Goal: Task Accomplishment & Management: Use online tool/utility

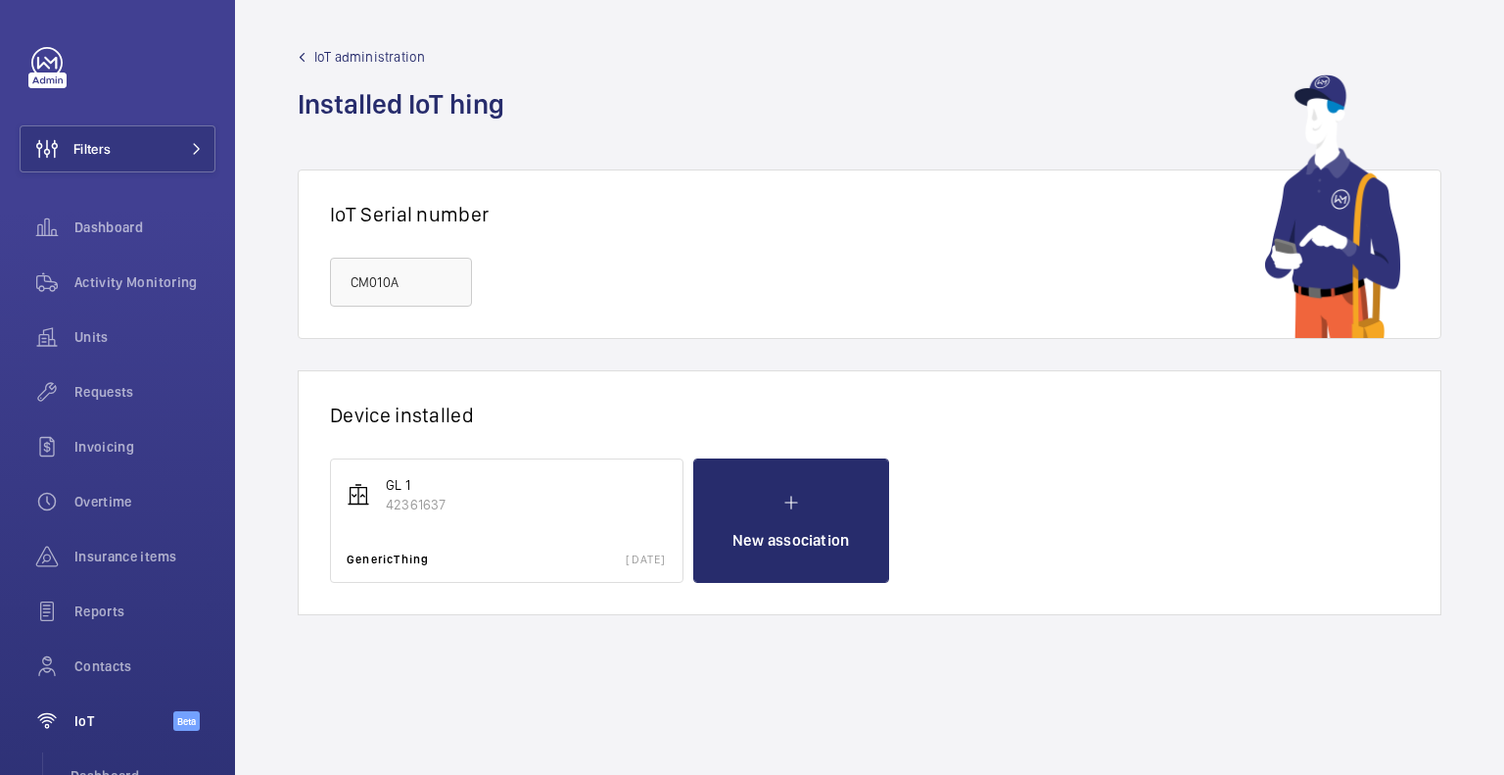
scroll to position [165, 0]
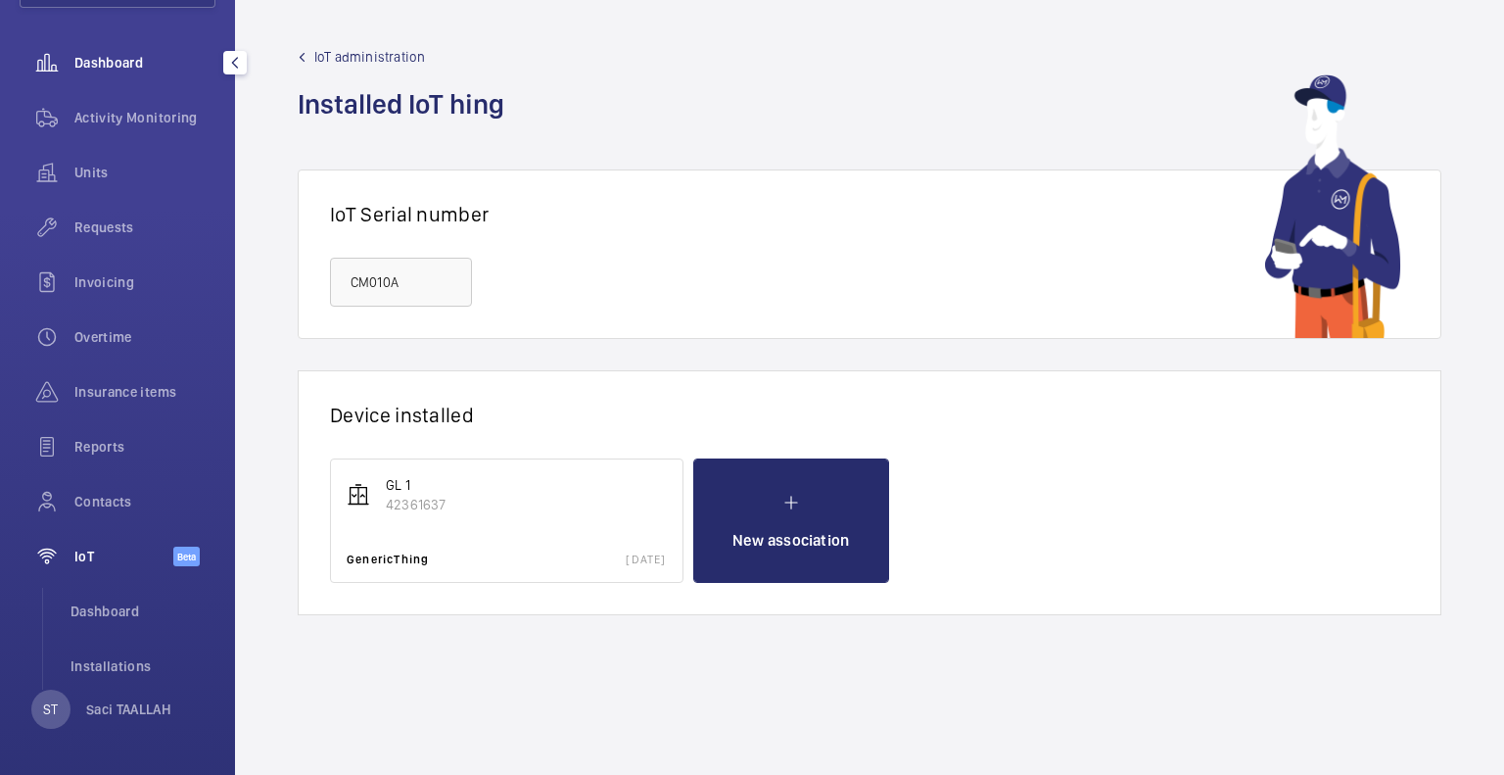
click at [125, 68] on span "Dashboard" at bounding box center [144, 63] width 141 height 20
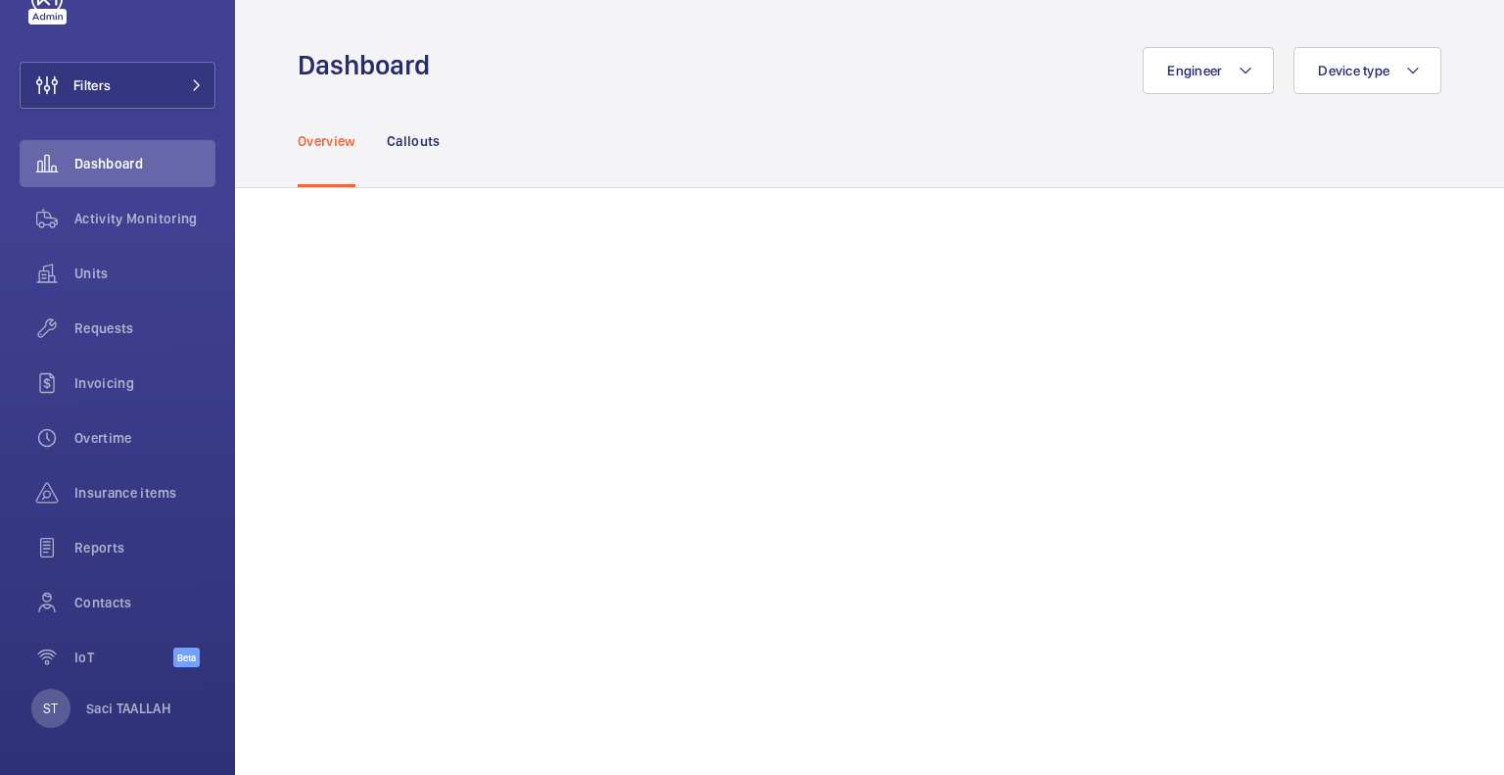
scroll to position [63, 0]
click at [121, 219] on span "Activity Monitoring" at bounding box center [144, 220] width 141 height 20
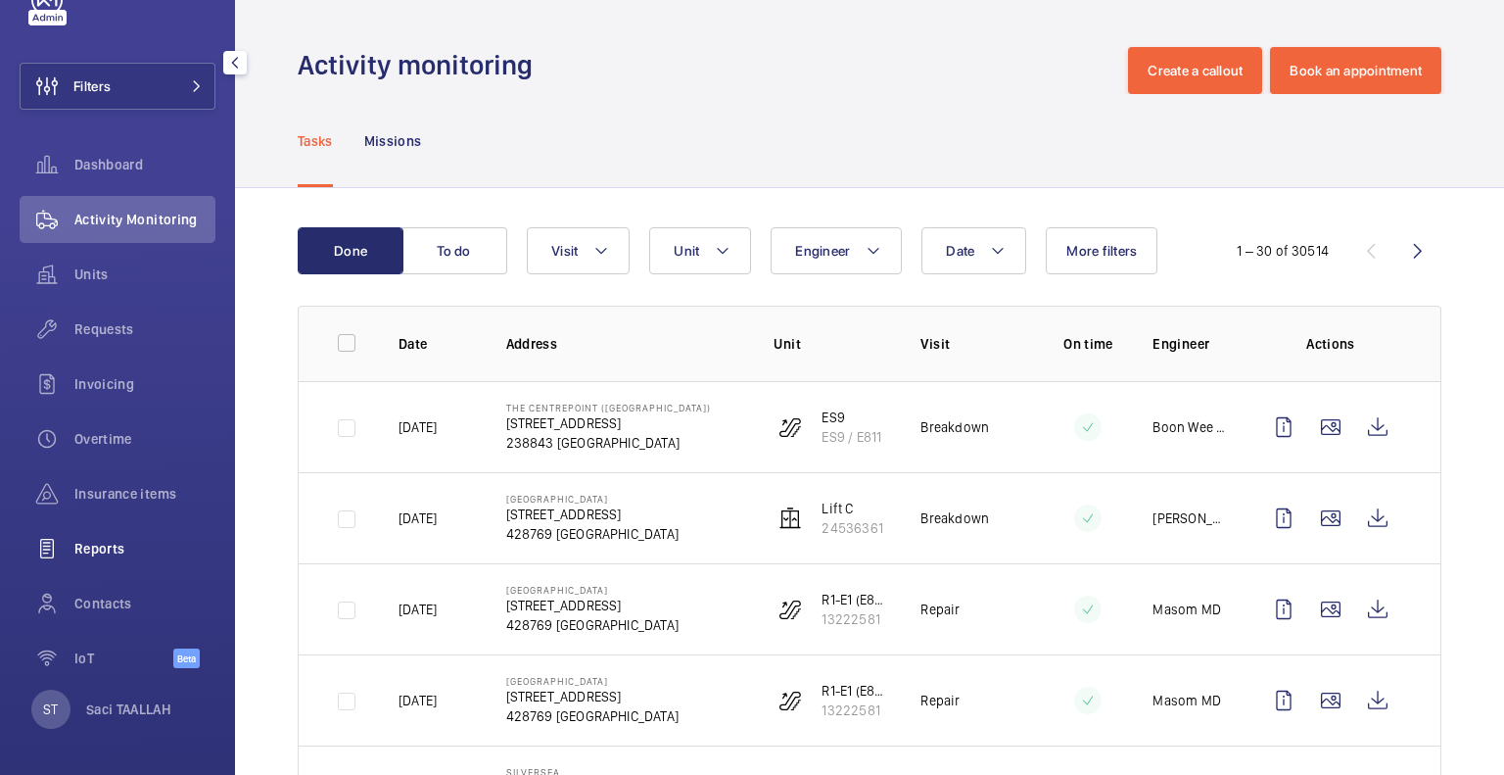
click at [99, 544] on span "Reports" at bounding box center [144, 549] width 141 height 20
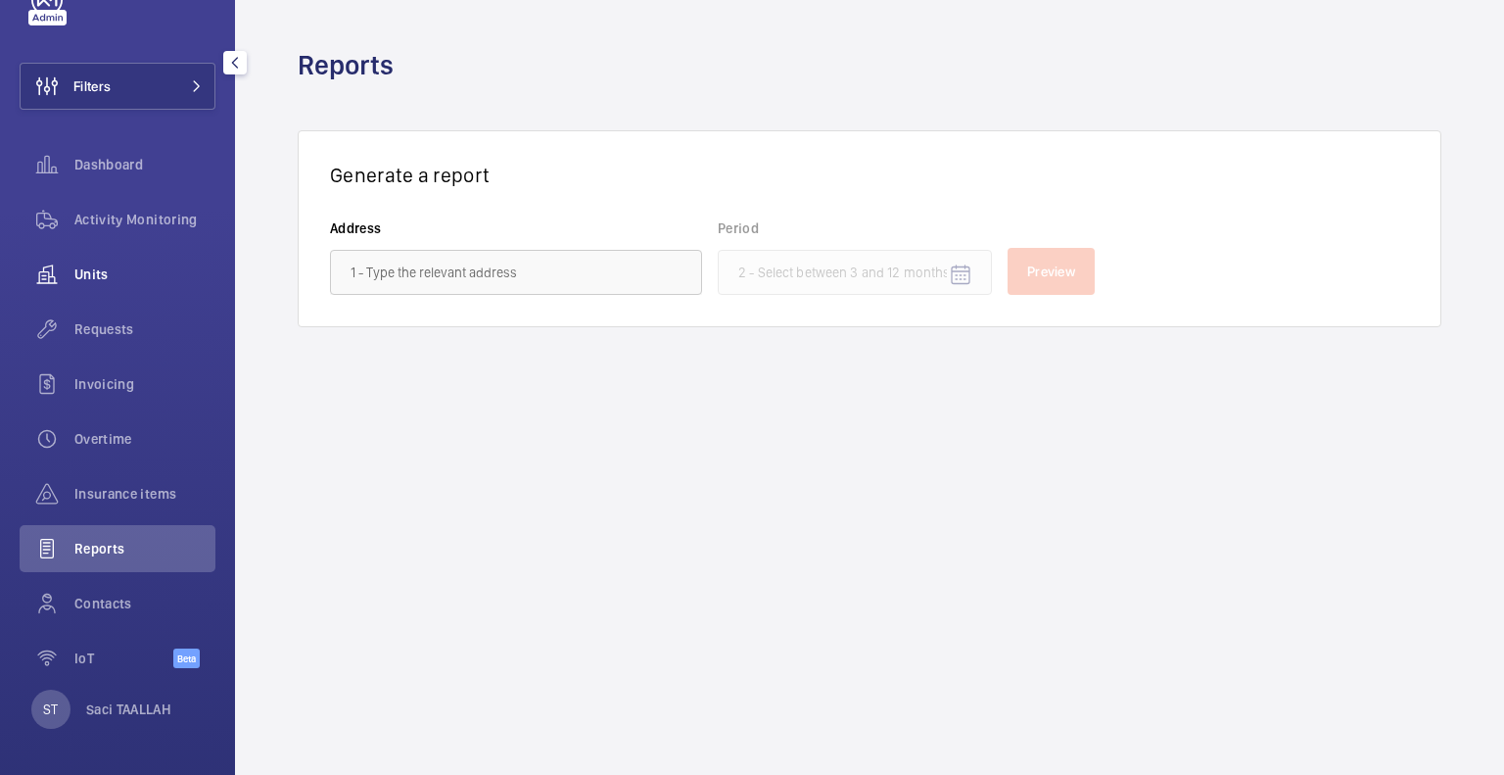
click at [92, 270] on span "Units" at bounding box center [144, 274] width 141 height 20
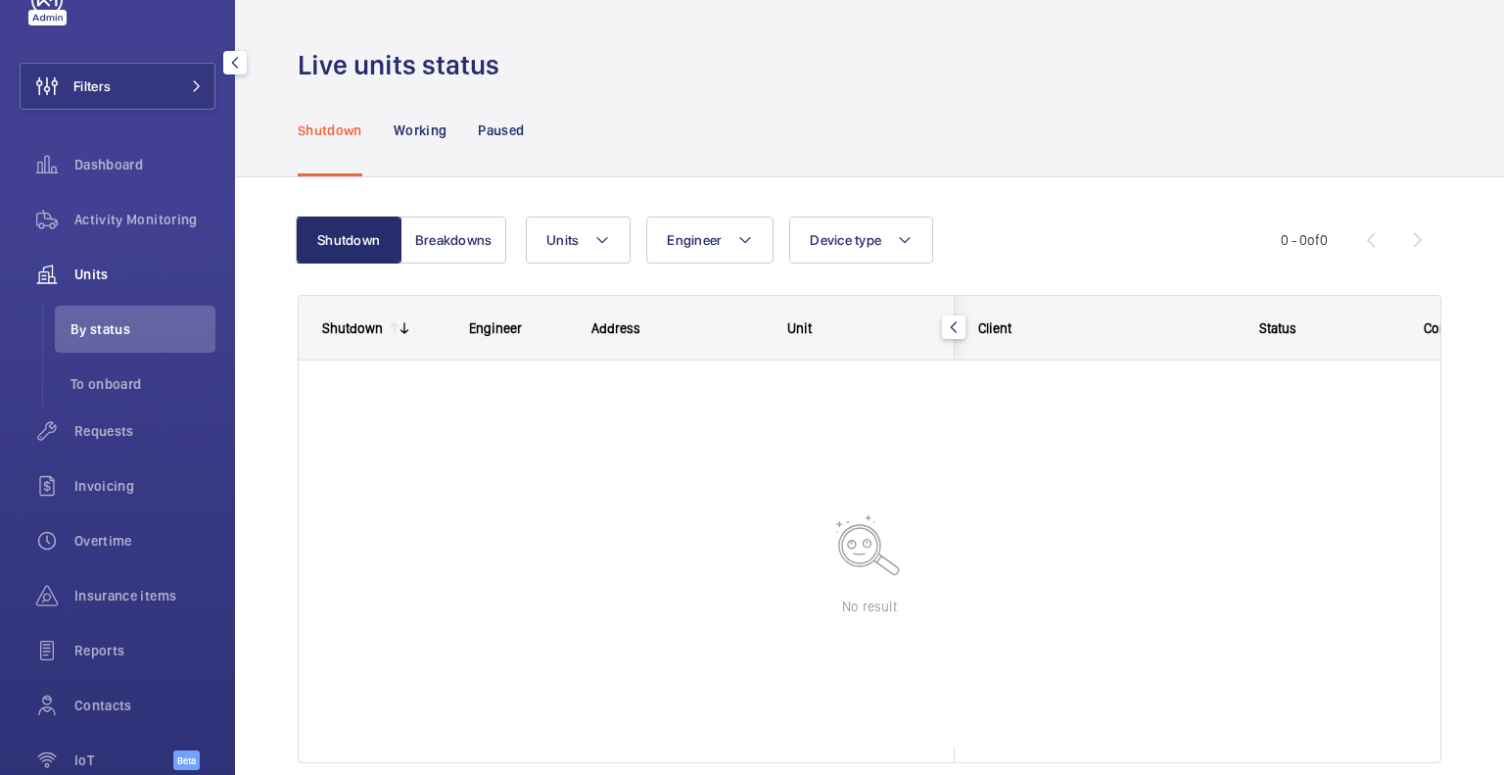
scroll to position [165, 0]
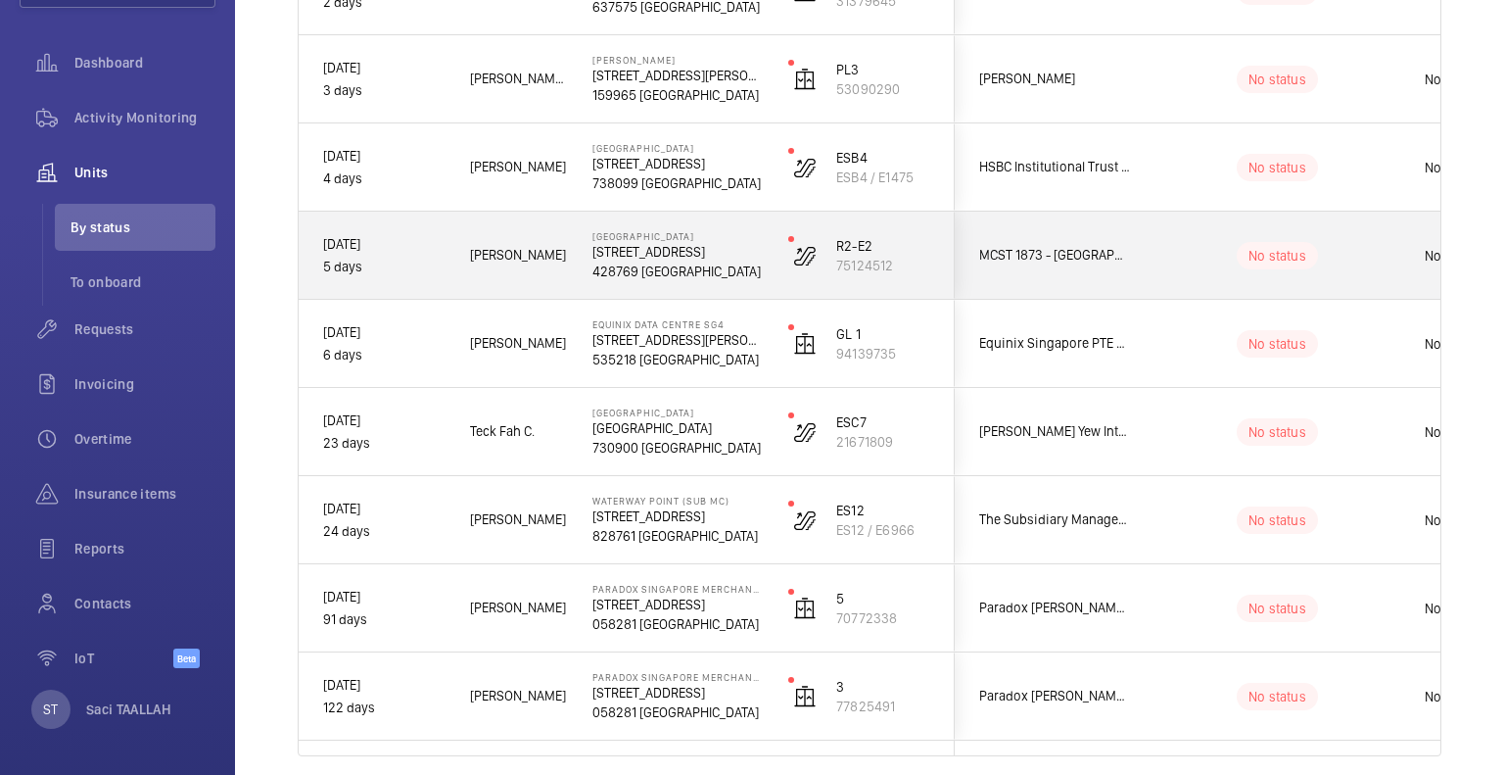
scroll to position [733, 0]
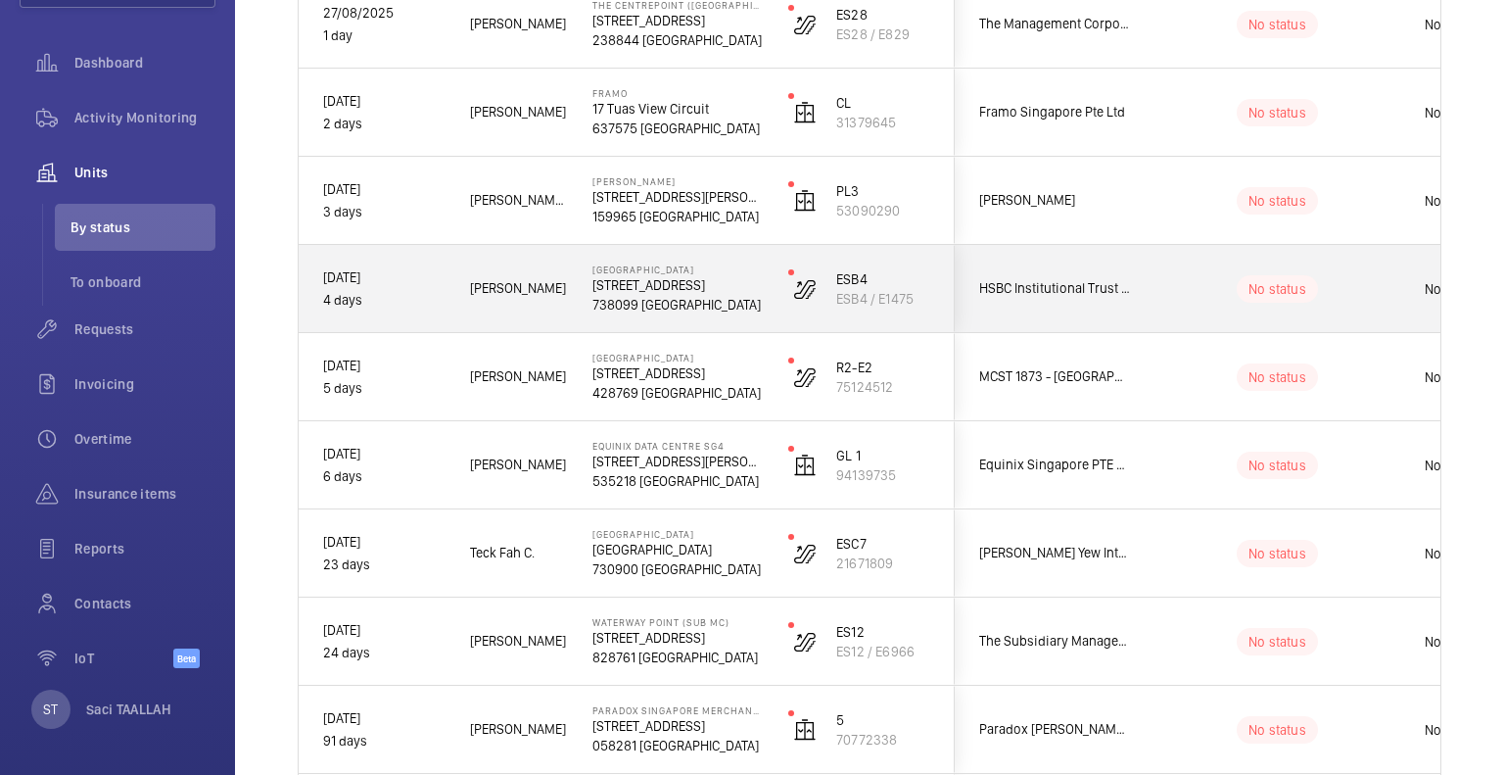
click at [562, 299] on div "[PERSON_NAME]" at bounding box center [507, 289] width 120 height 62
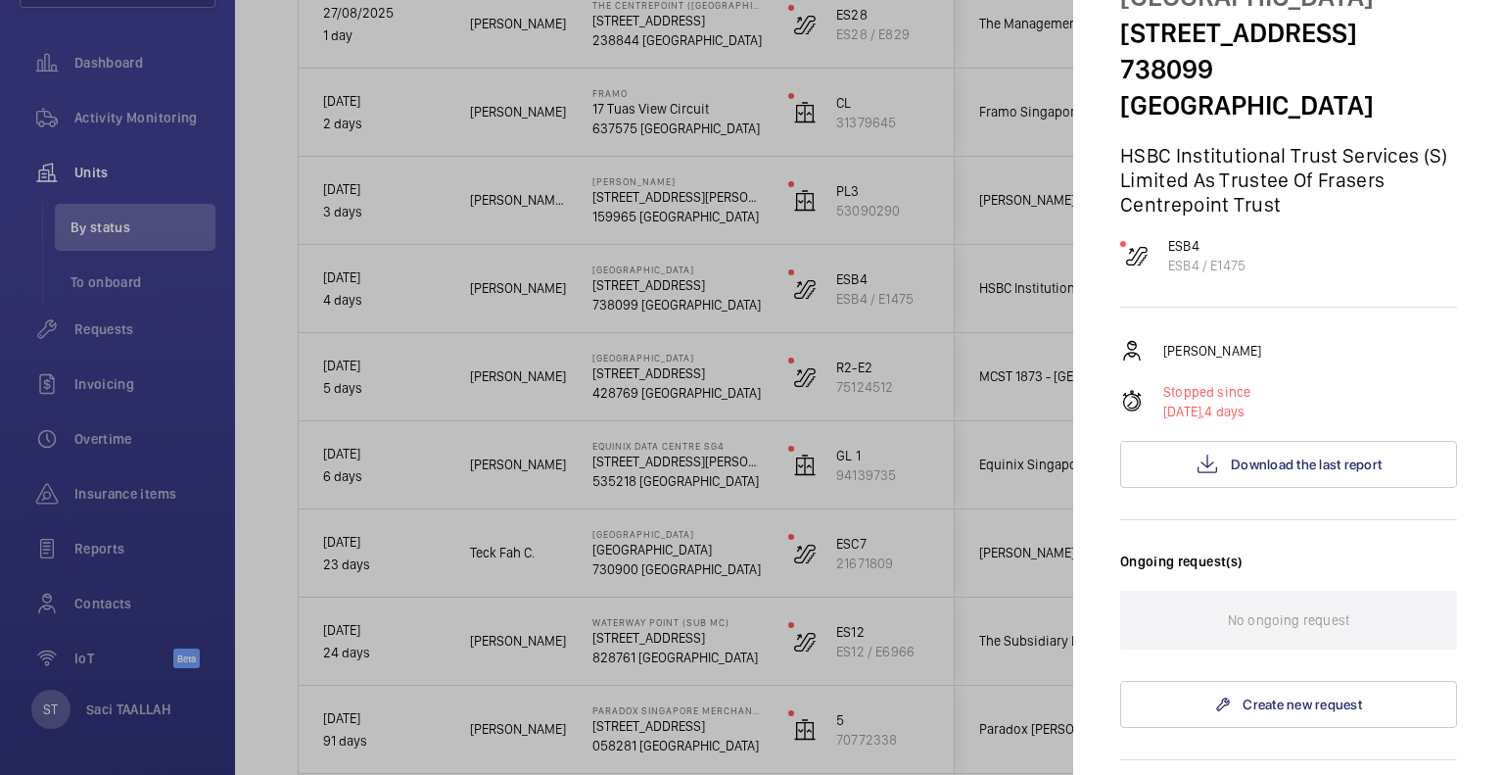
scroll to position [392, 0]
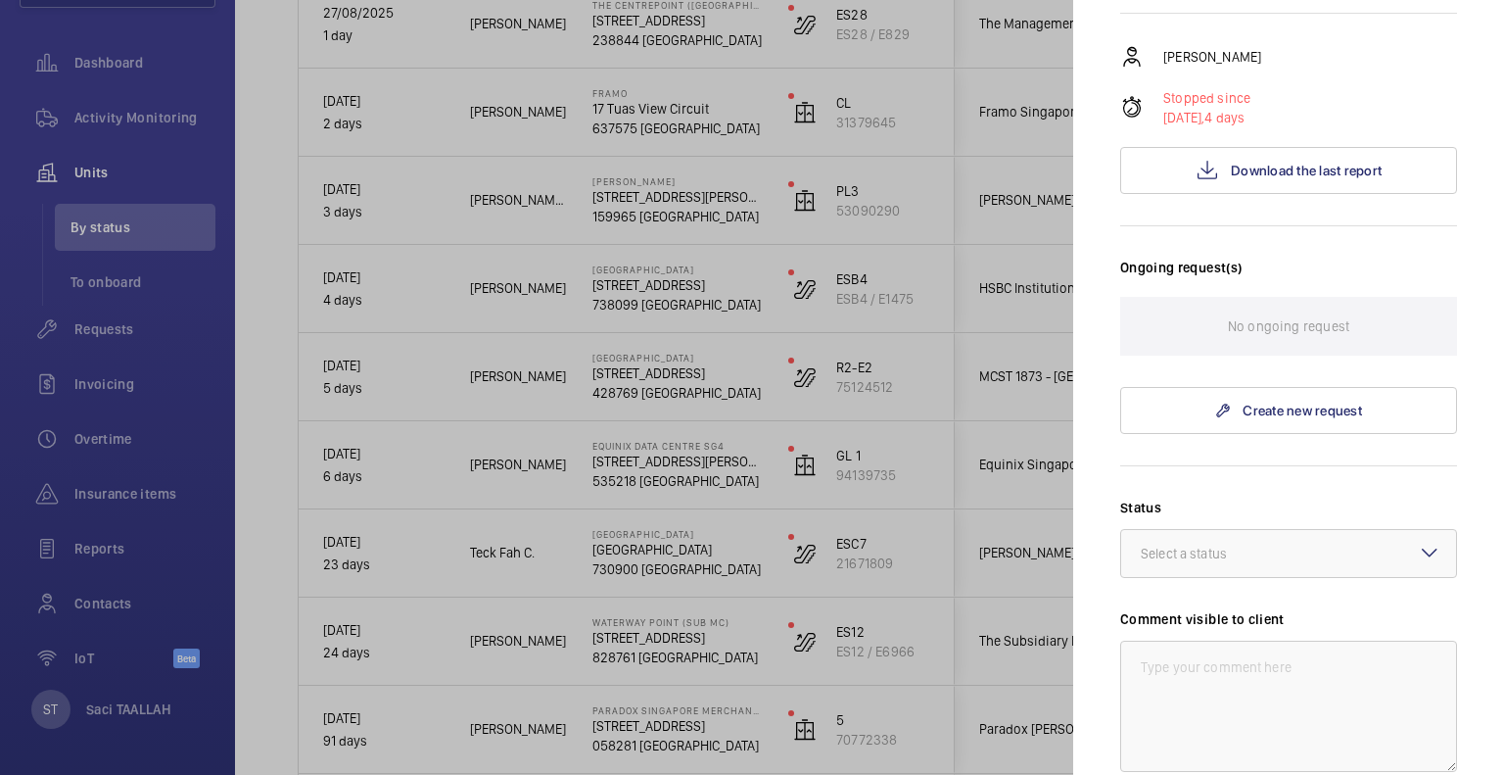
click at [916, 202] on div at bounding box center [752, 387] width 1504 height 775
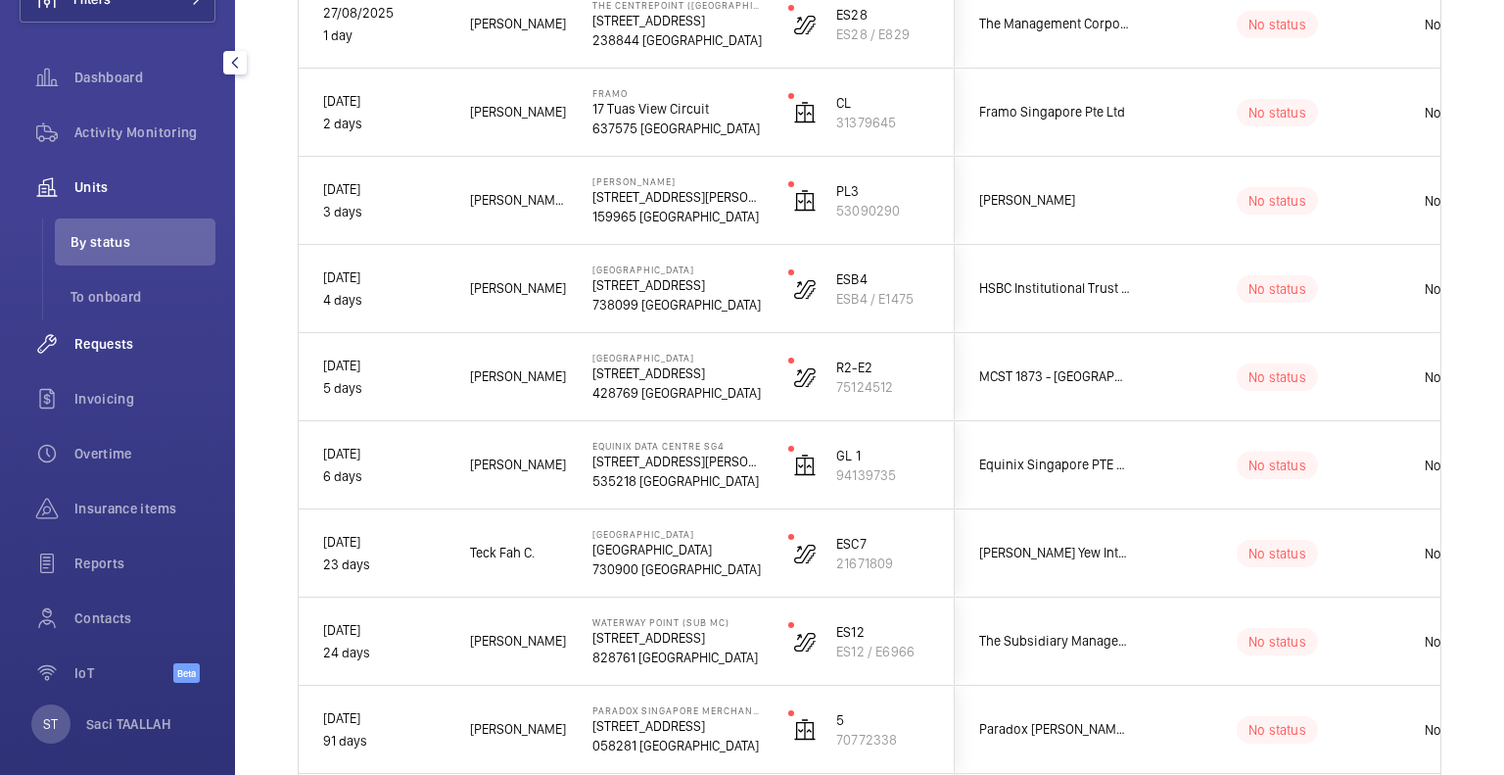
scroll to position [165, 0]
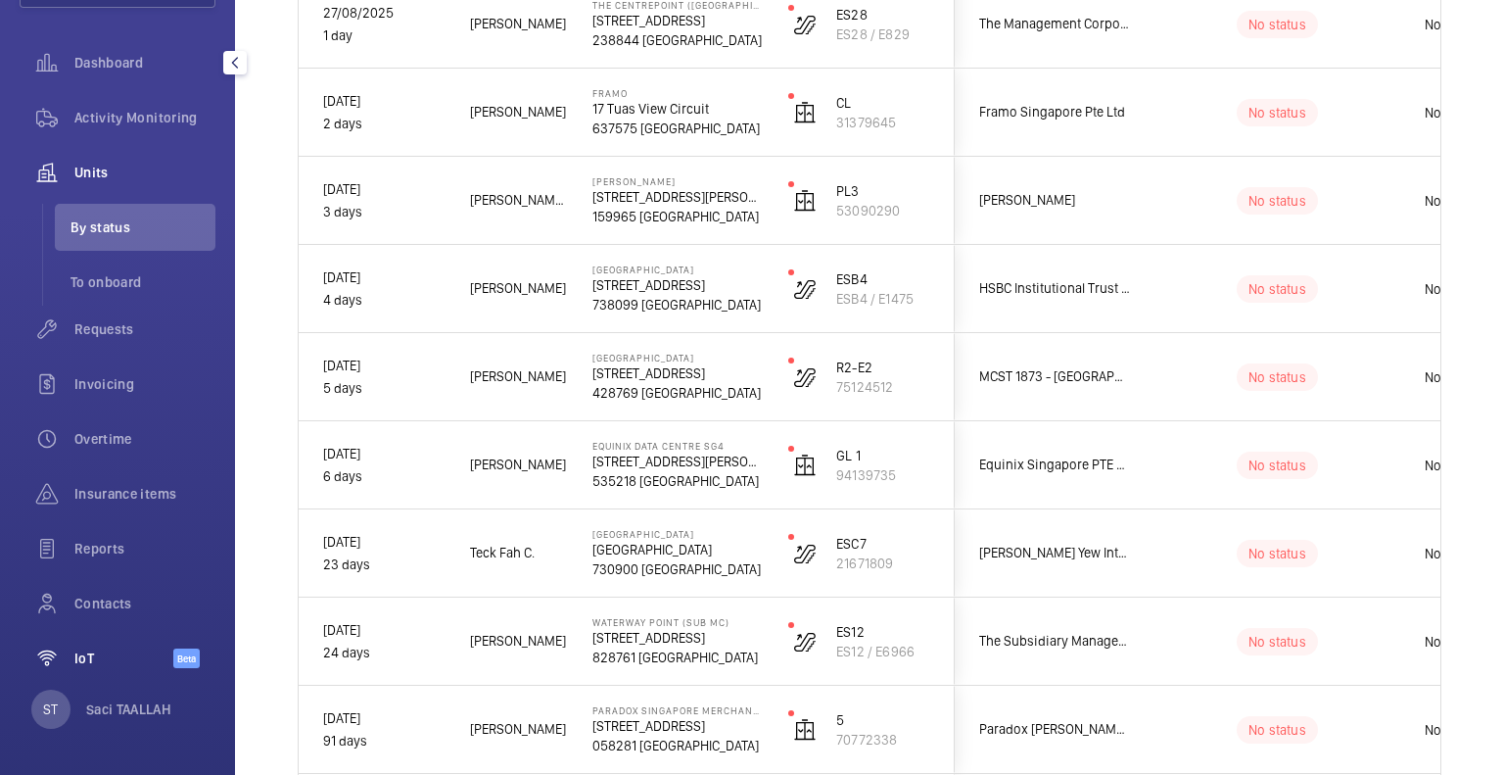
click at [116, 651] on span "IoT" at bounding box center [123, 658] width 99 height 20
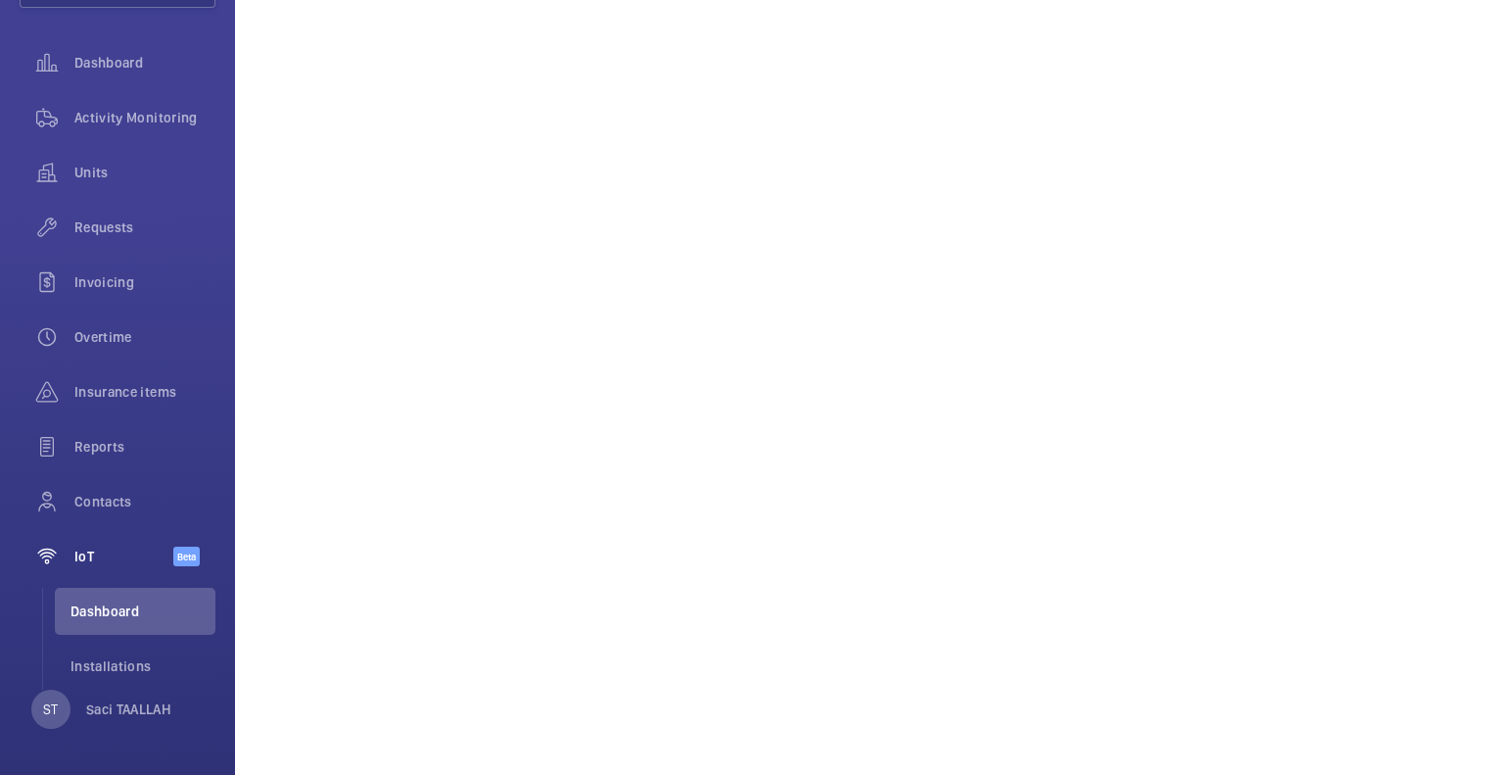
scroll to position [1807, 0]
click at [141, 669] on span "Installations" at bounding box center [143, 666] width 145 height 20
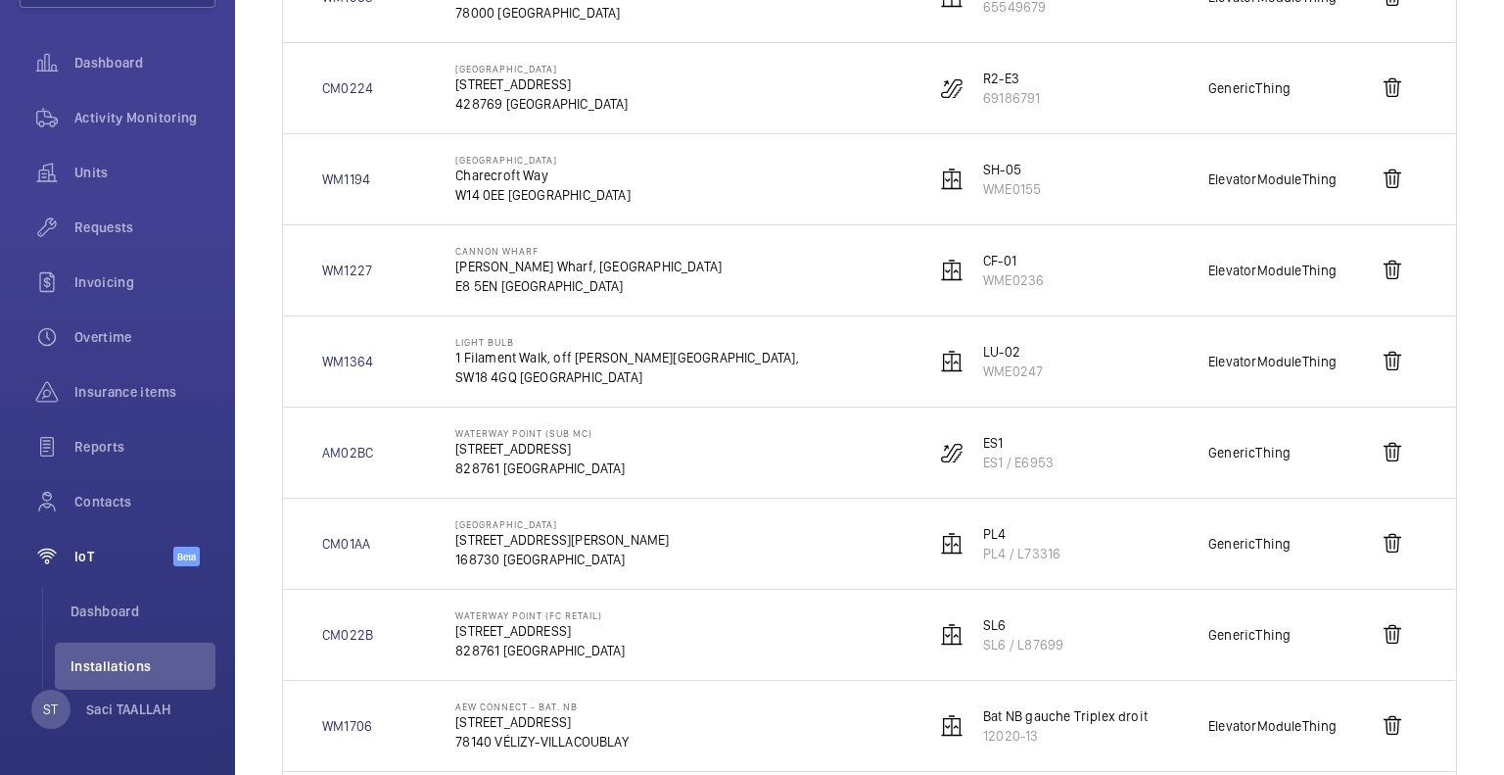
scroll to position [392, 0]
click at [552, 459] on p "828761 [GEOGRAPHIC_DATA]" at bounding box center [539, 467] width 169 height 20
drag, startPoint x: 378, startPoint y: 454, endPoint x: 322, endPoint y: 448, distance: 56.2
click at [322, 448] on td "AM02BC" at bounding box center [353, 450] width 141 height 91
copy link "AM02BC"
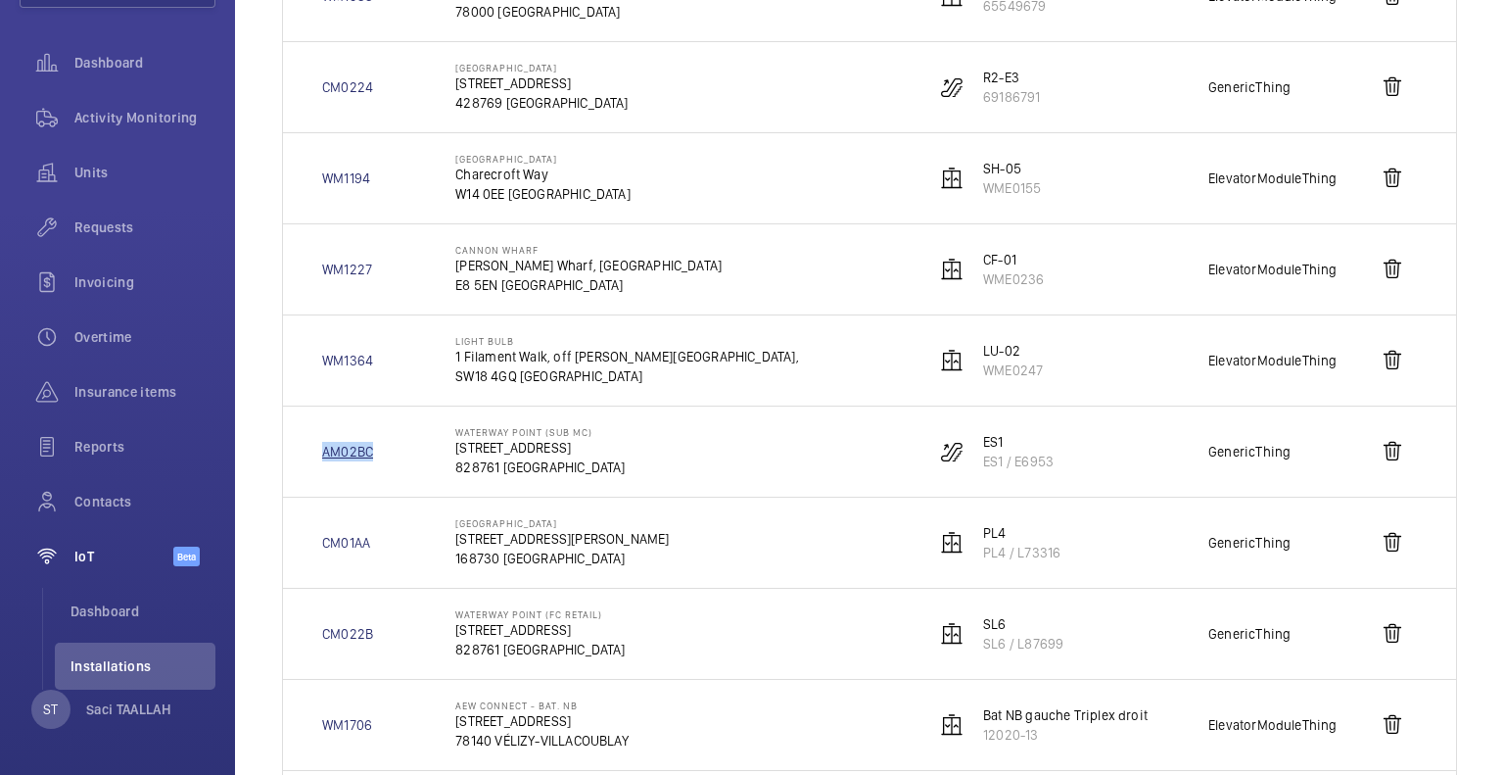
click at [328, 444] on link "AM02BC" at bounding box center [347, 452] width 51 height 20
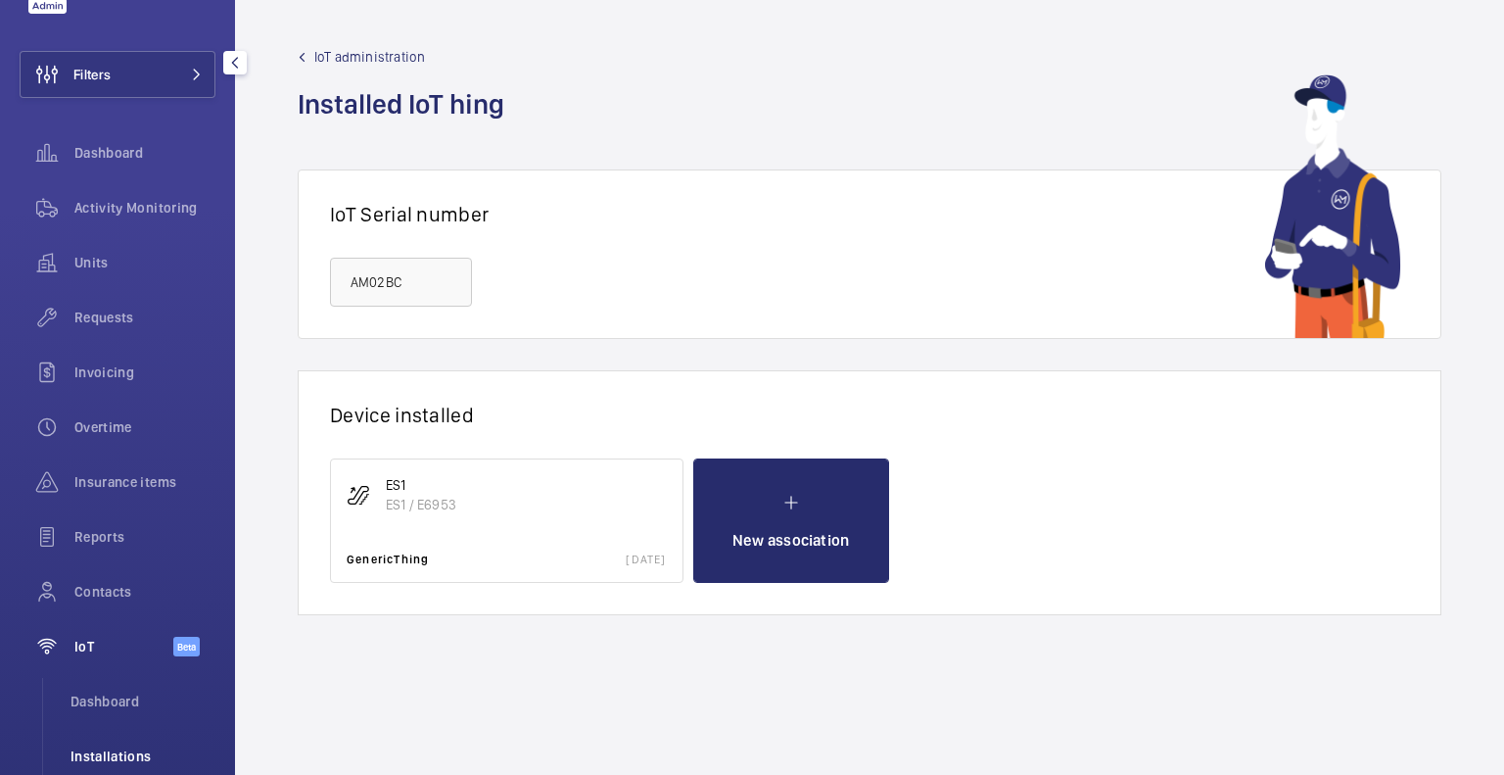
scroll to position [165, 0]
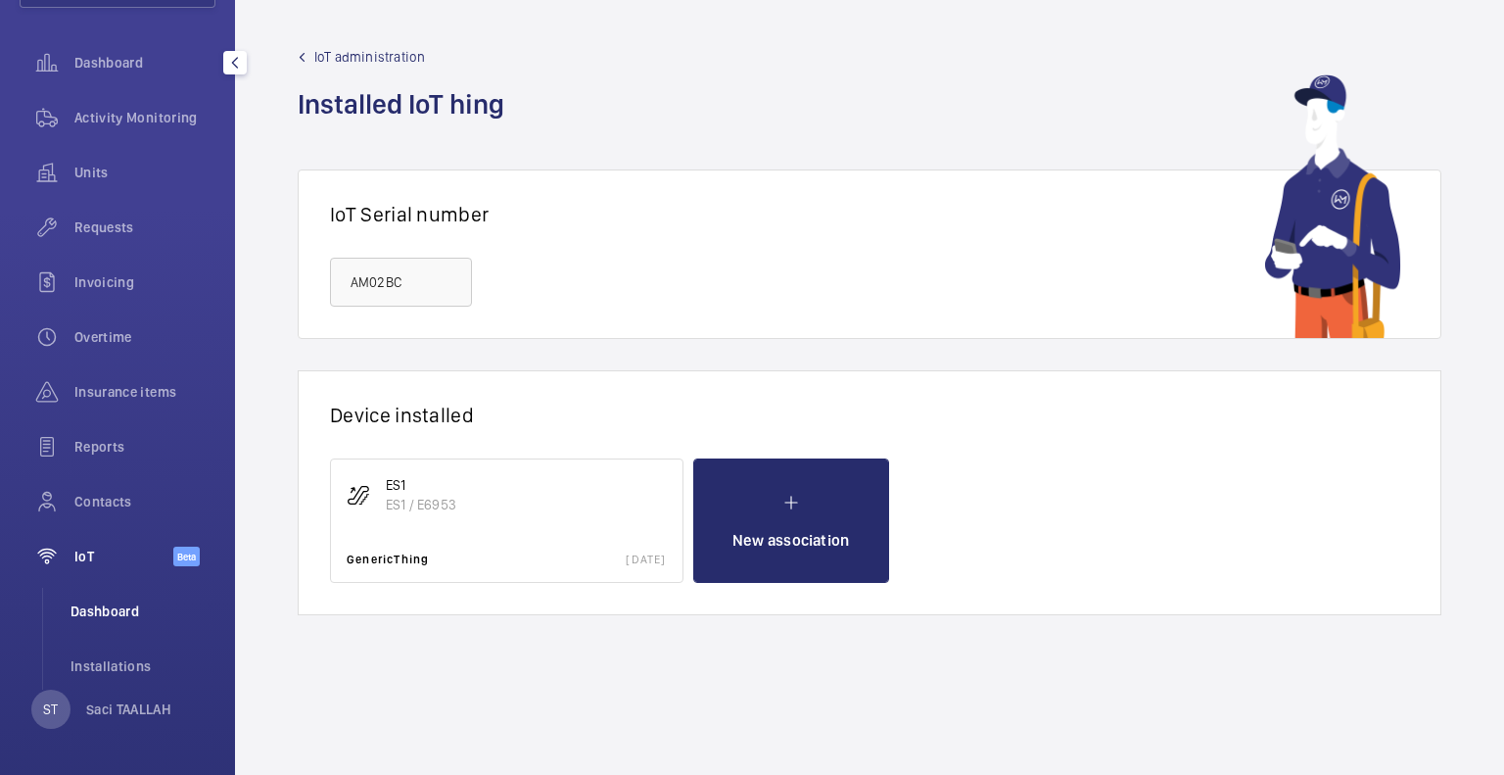
click at [98, 611] on span "Dashboard" at bounding box center [143, 611] width 145 height 20
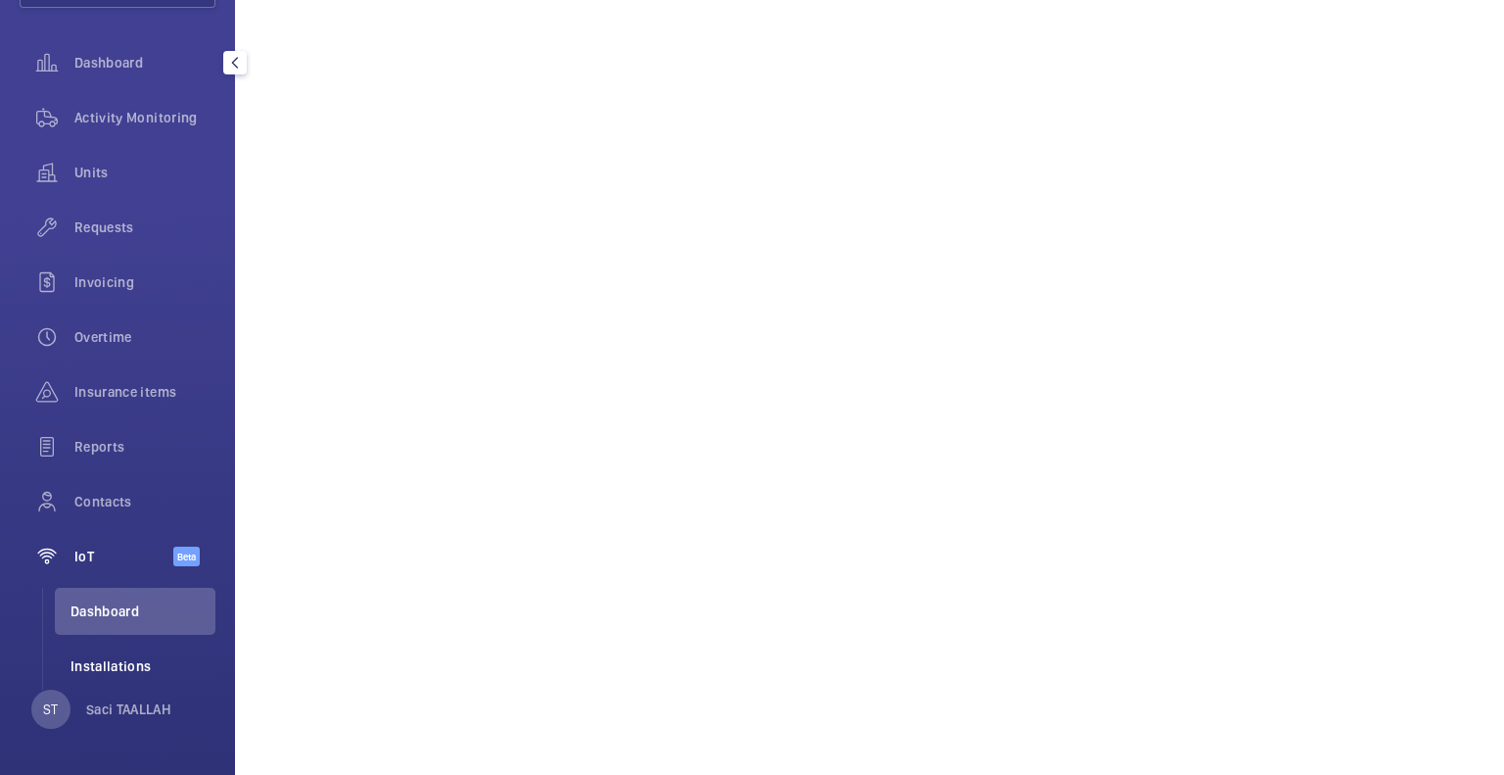
click at [137, 669] on span "Installations" at bounding box center [143, 666] width 145 height 20
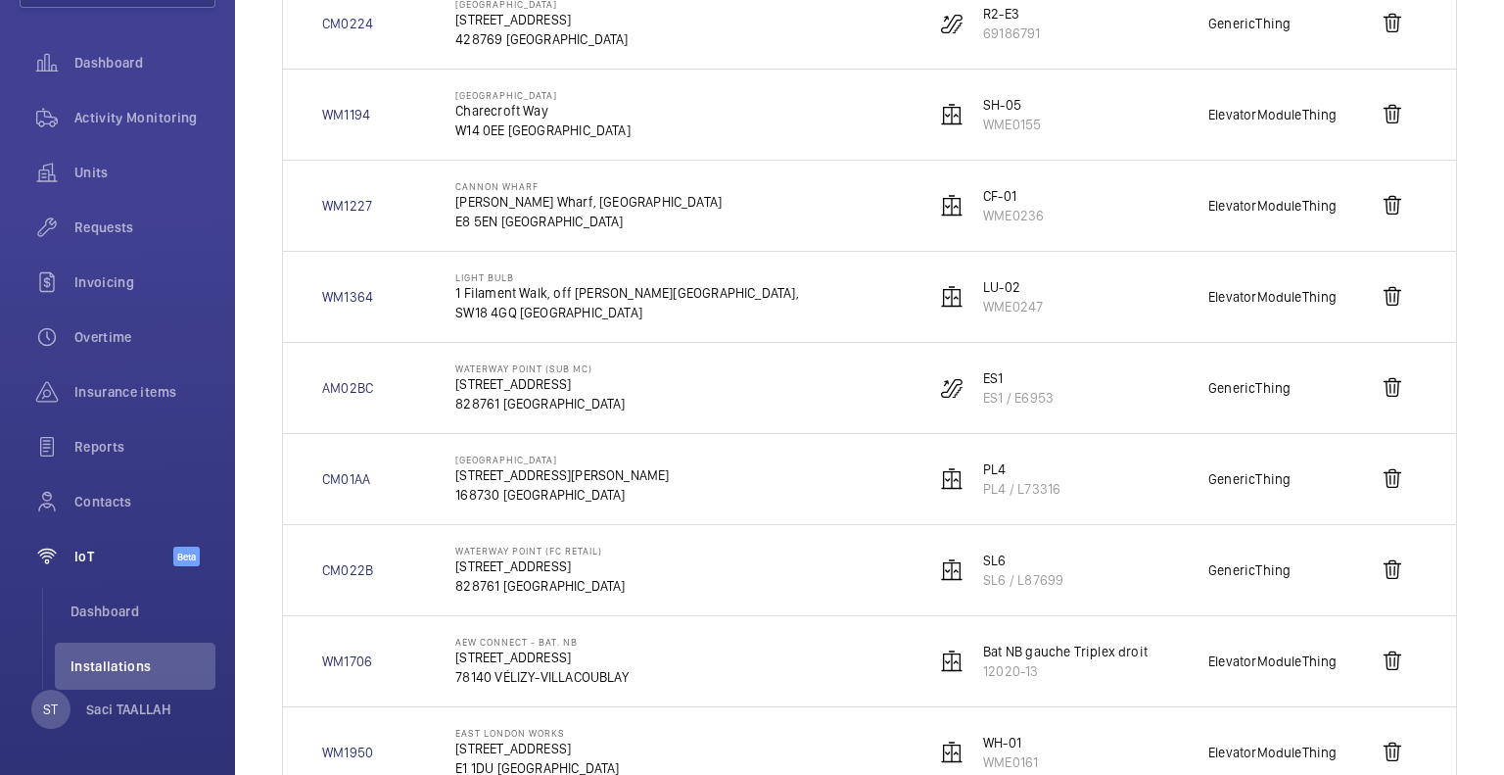
scroll to position [490, 0]
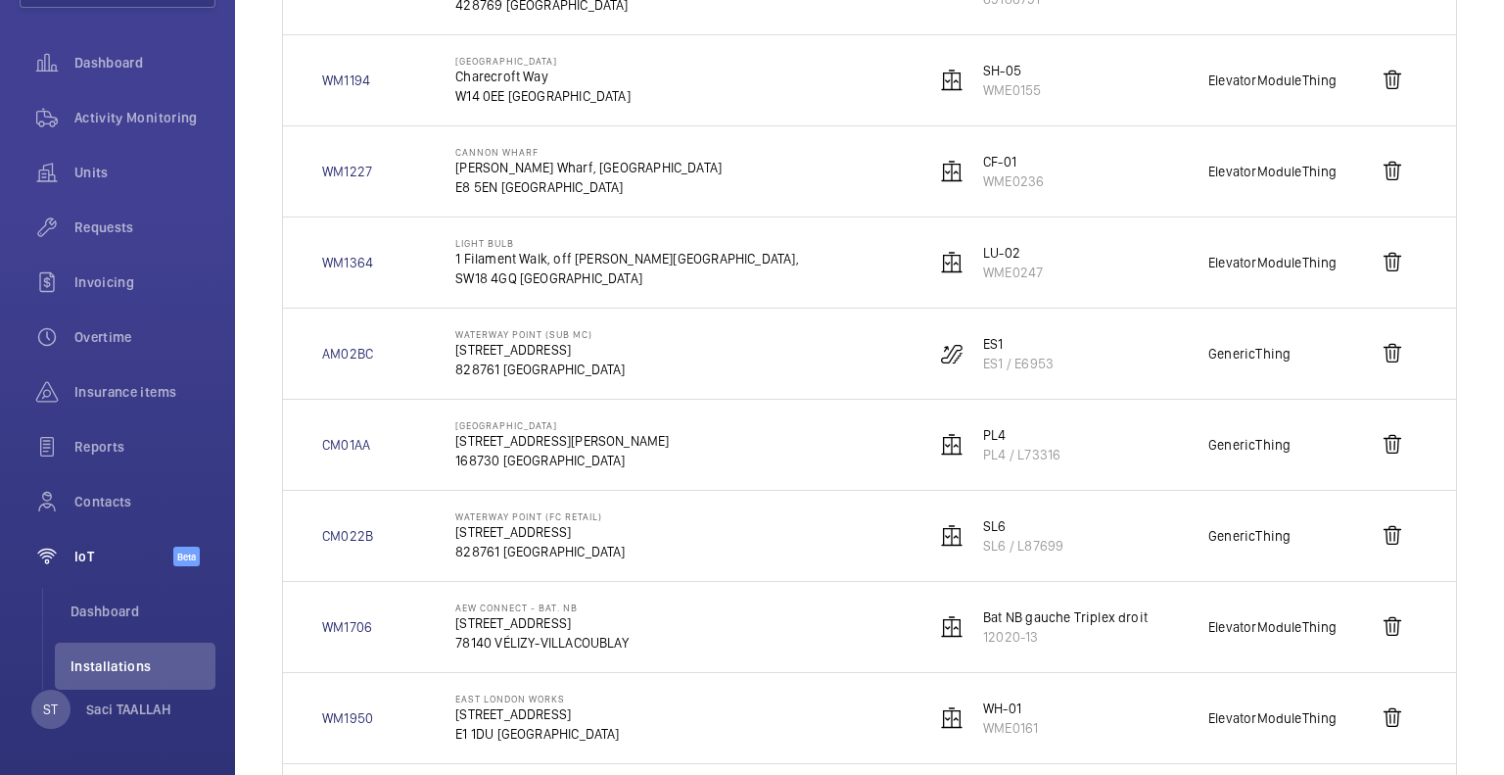
drag, startPoint x: 474, startPoint y: 347, endPoint x: 597, endPoint y: 341, distance: 123.5
click at [597, 341] on td "[GEOGRAPHIC_DATA] (Sub MC) [STREET_ADDRESS]" at bounding box center [664, 353] width 480 height 91
copy p "[STREET_ADDRESS]"
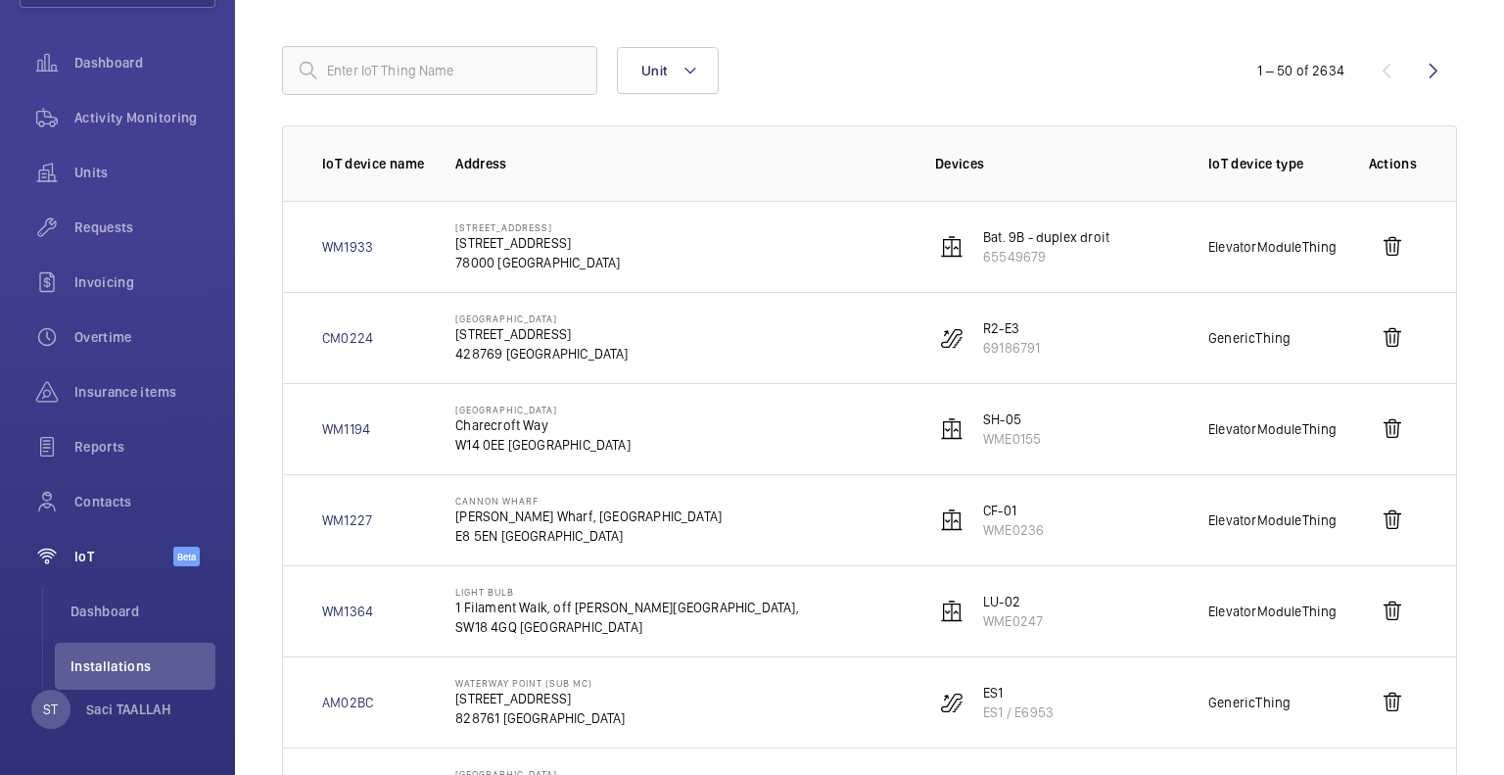
scroll to position [0, 0]
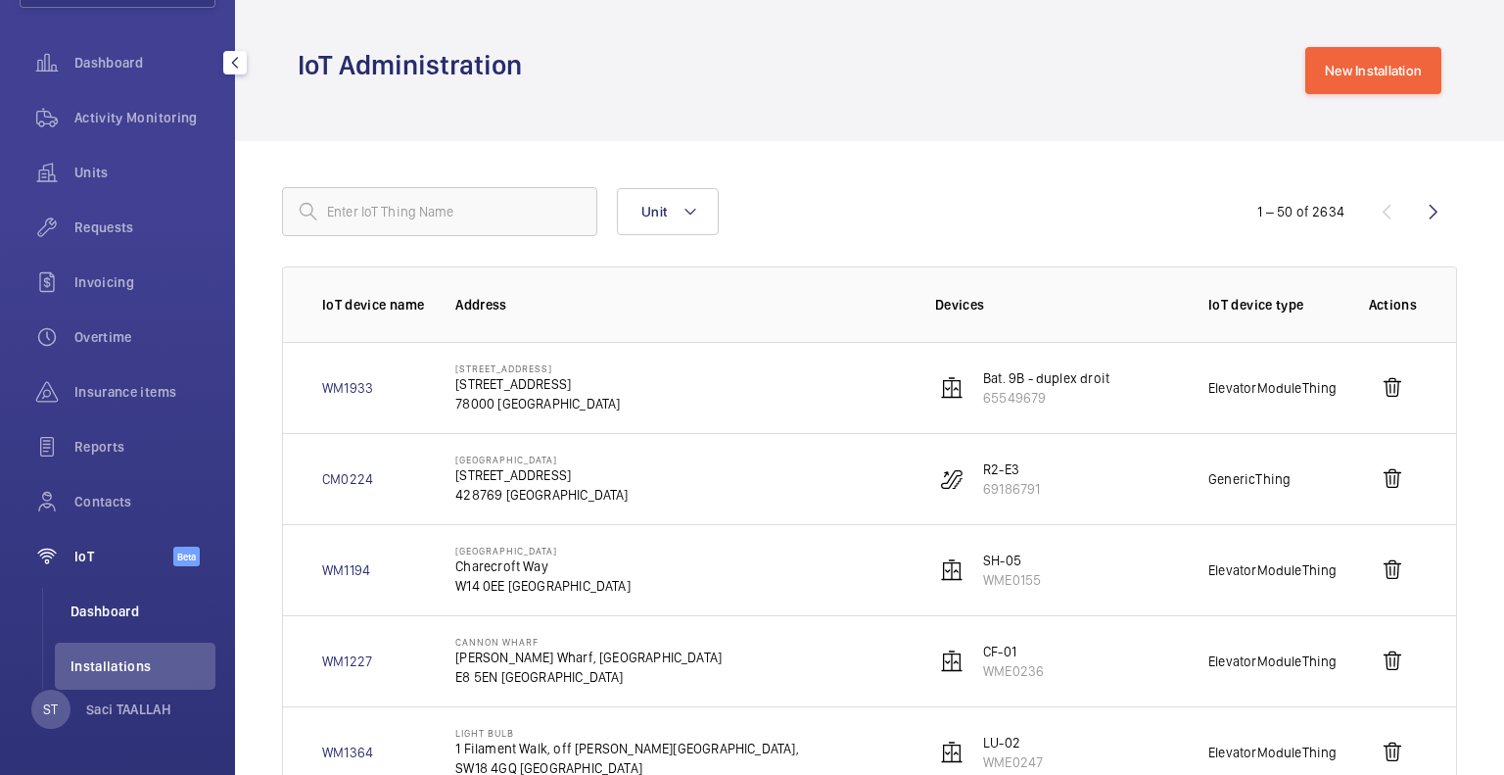
click at [114, 611] on span "Dashboard" at bounding box center [143, 611] width 145 height 20
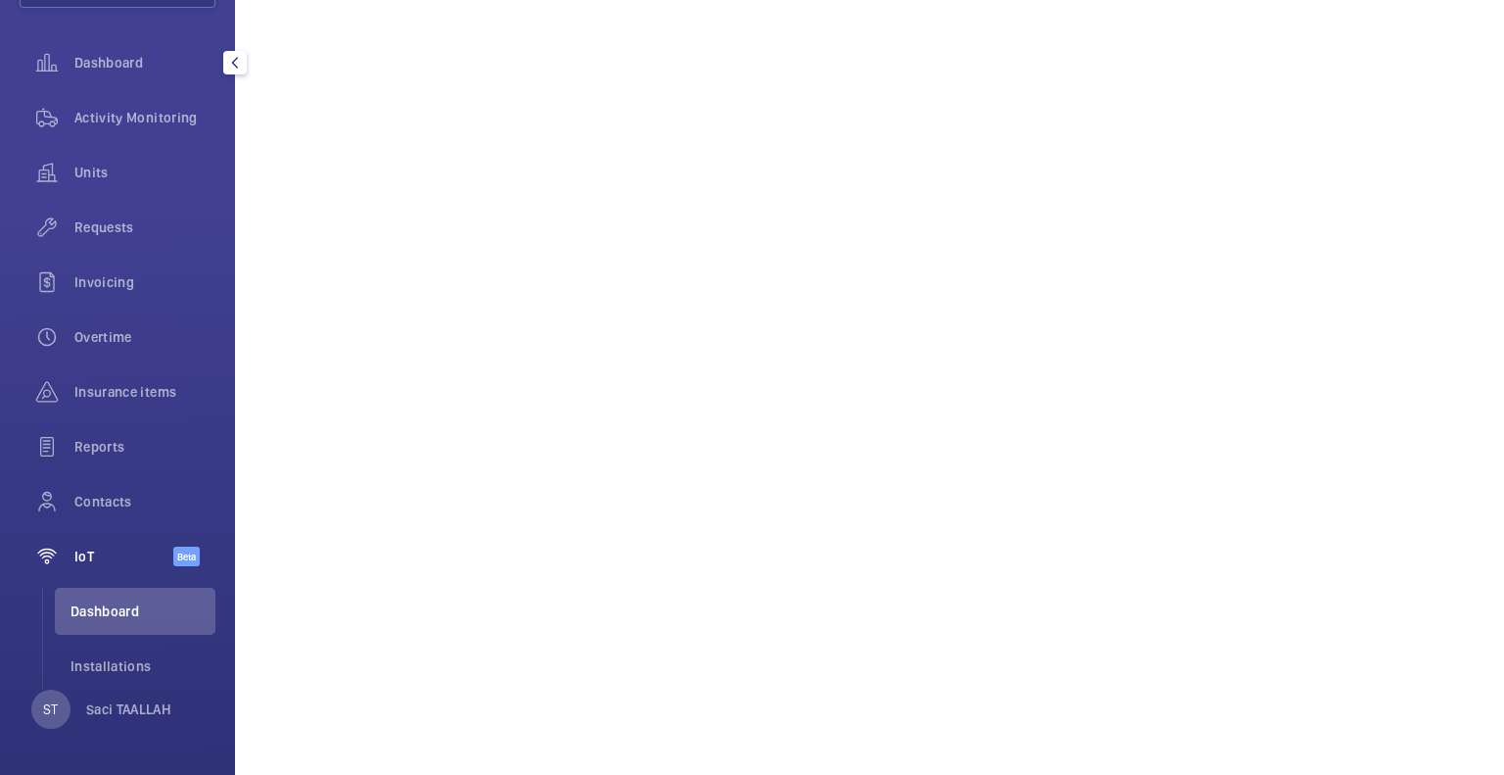
scroll to position [67, 0]
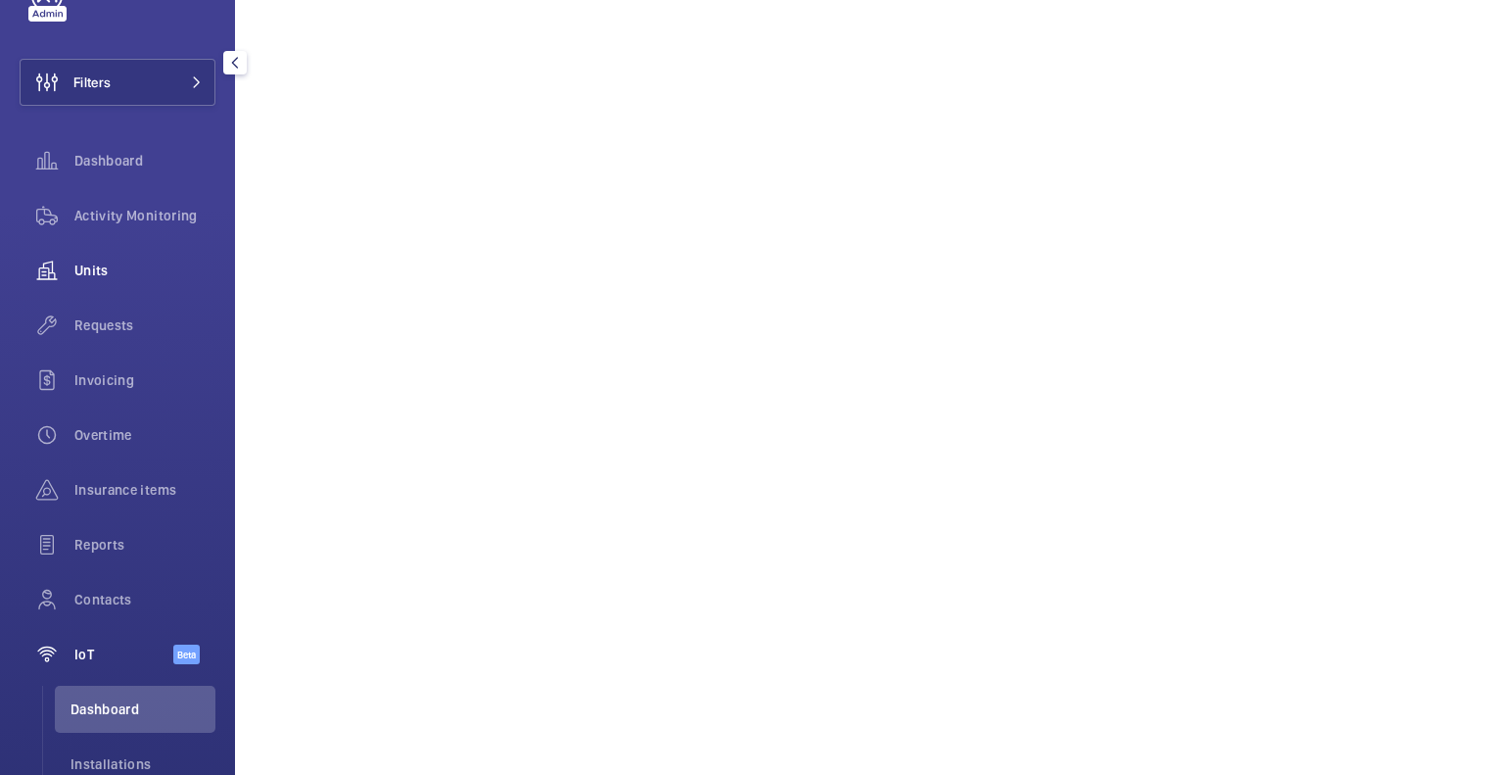
click at [95, 267] on span "Units" at bounding box center [144, 271] width 141 height 20
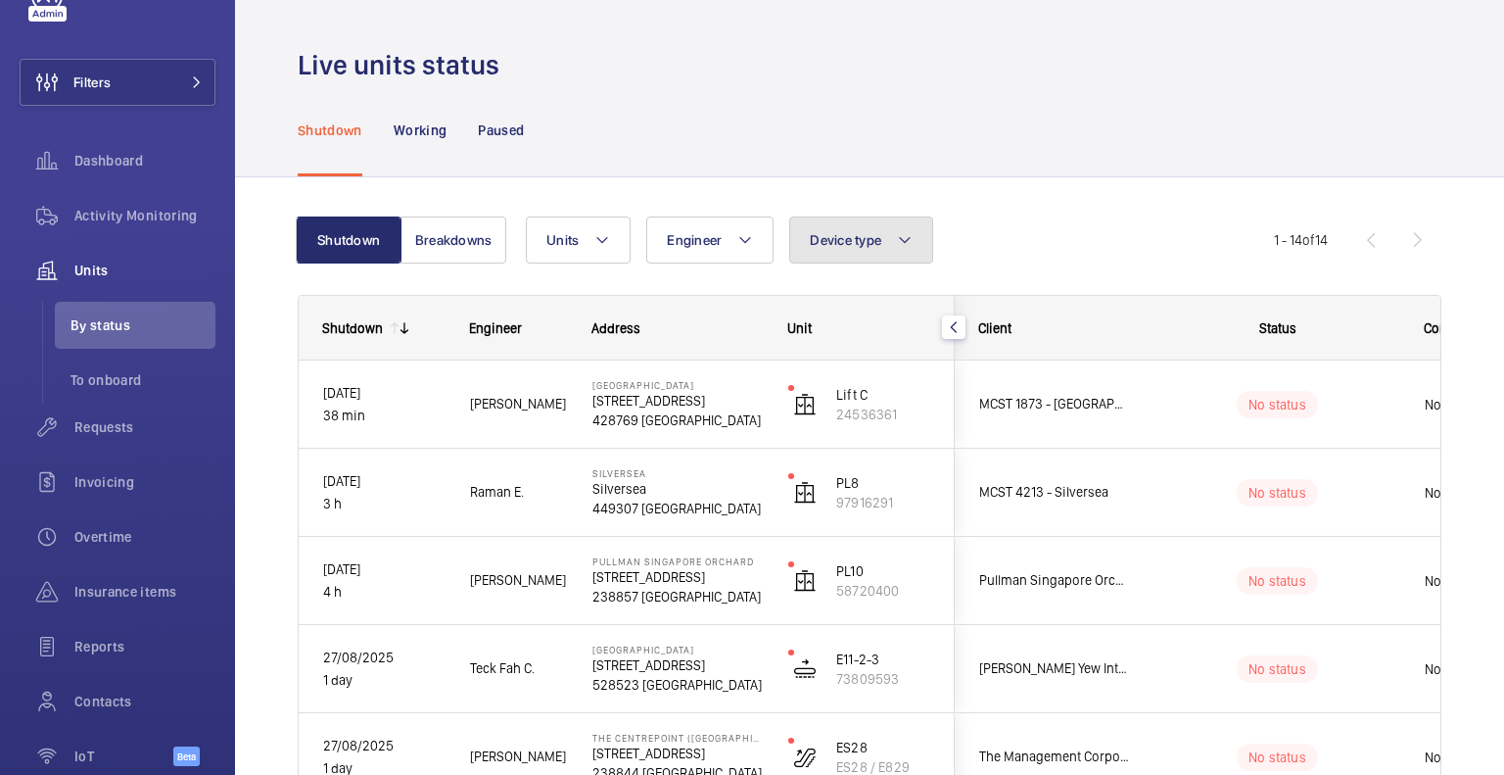
click at [819, 250] on button "Device type" at bounding box center [861, 239] width 144 height 47
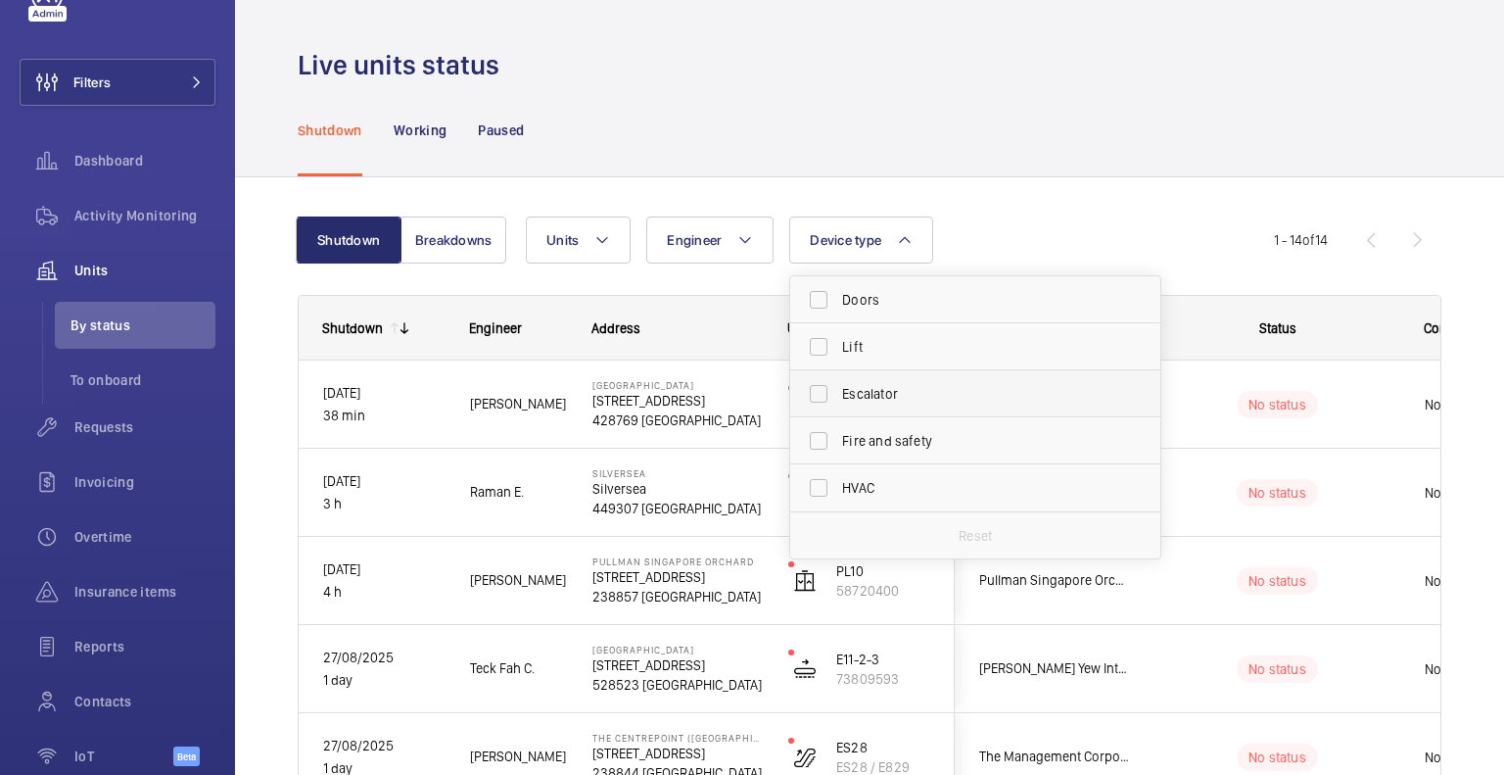
click at [819, 399] on label "Escalator" at bounding box center [960, 393] width 341 height 47
click at [819, 399] on input "Escalator" at bounding box center [818, 393] width 39 height 39
checkbox input "true"
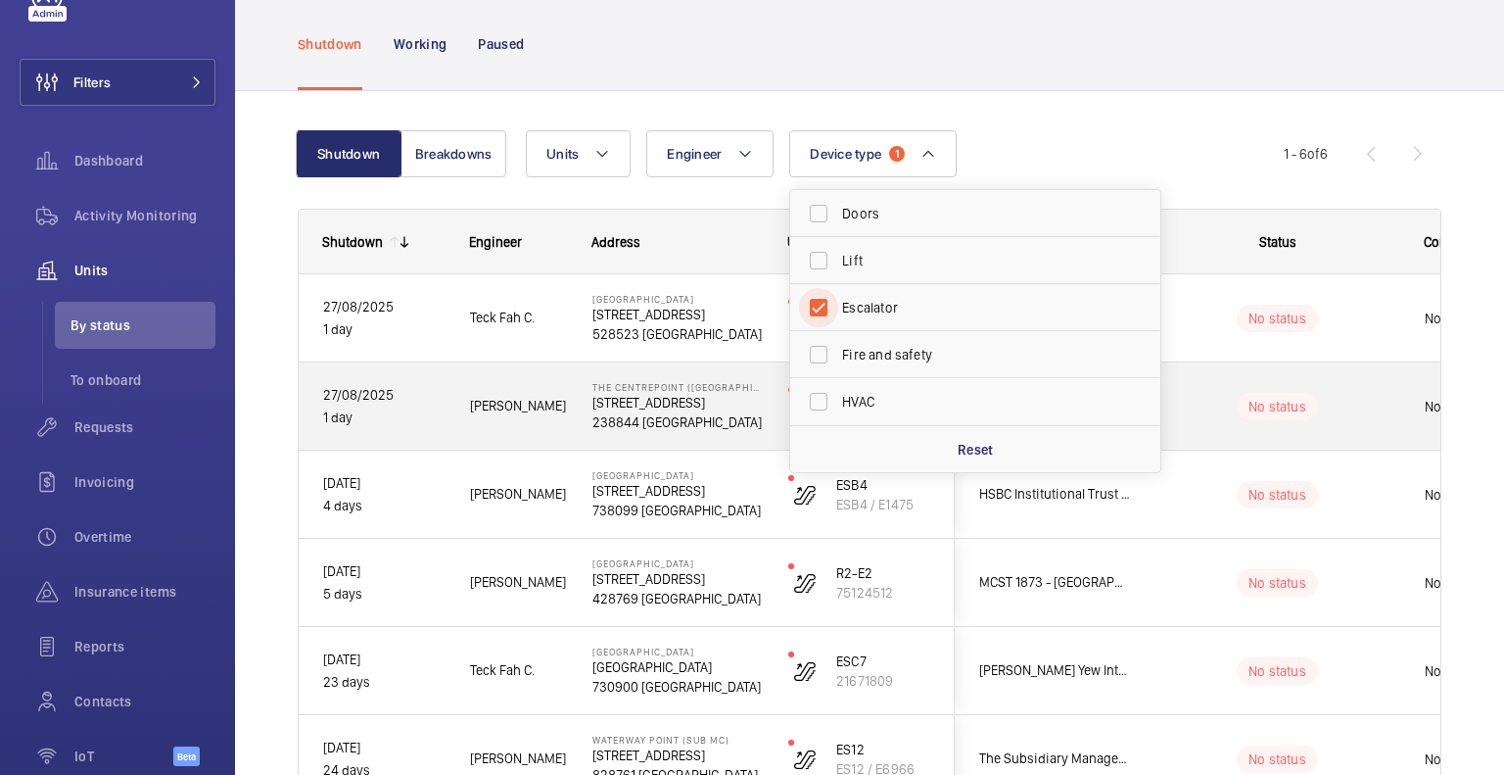
scroll to position [98, 0]
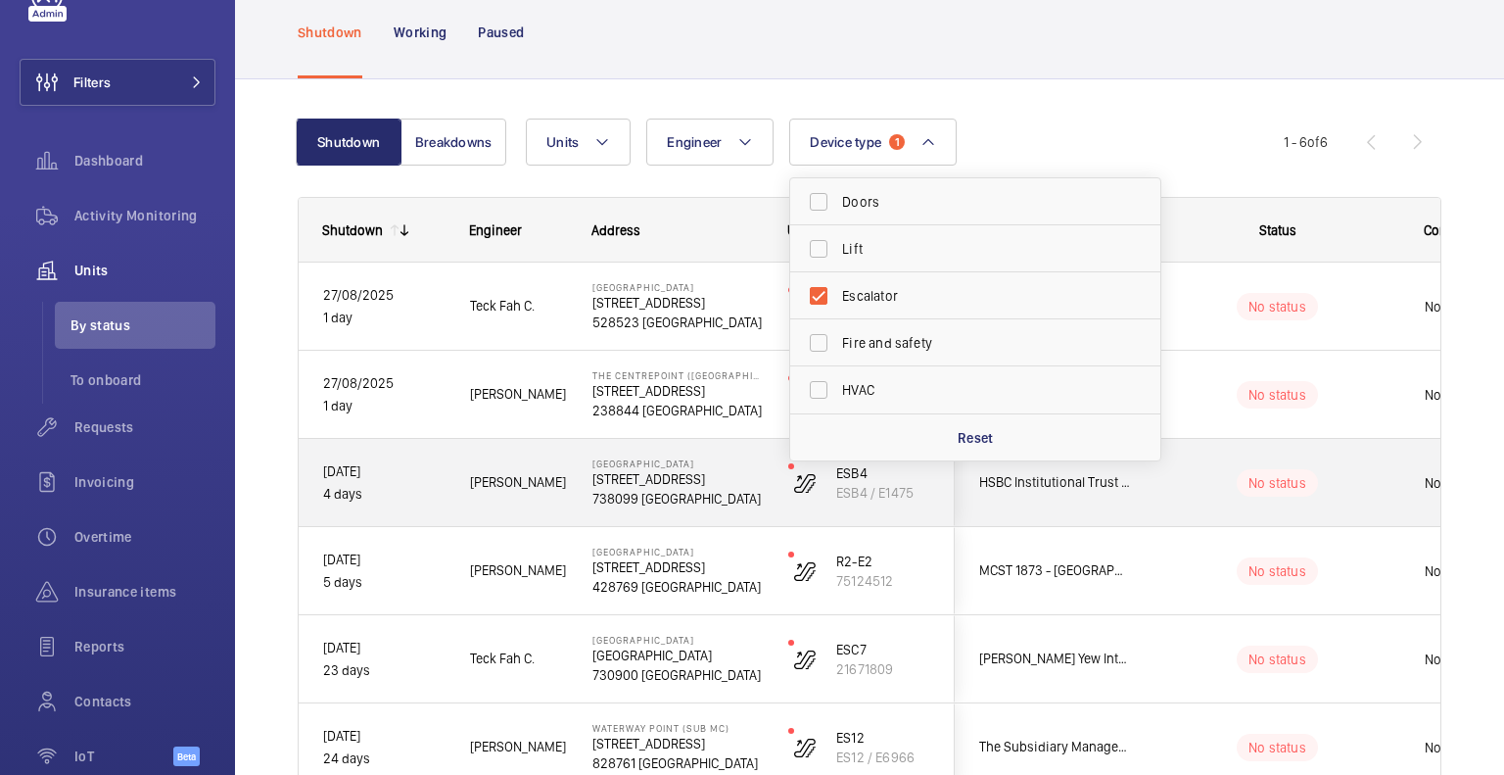
click at [517, 471] on span "[PERSON_NAME]" at bounding box center [518, 482] width 97 height 23
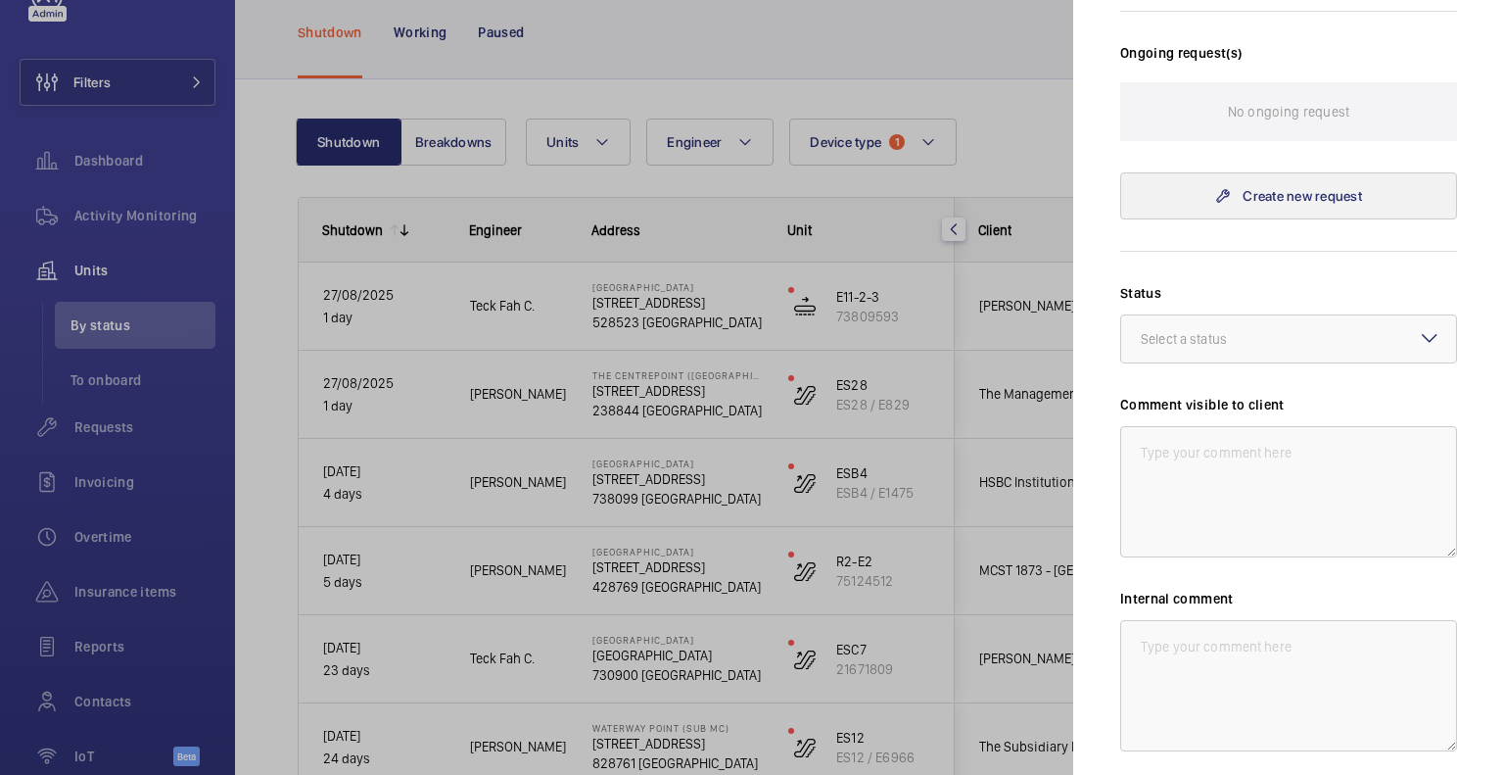
scroll to position [733, 0]
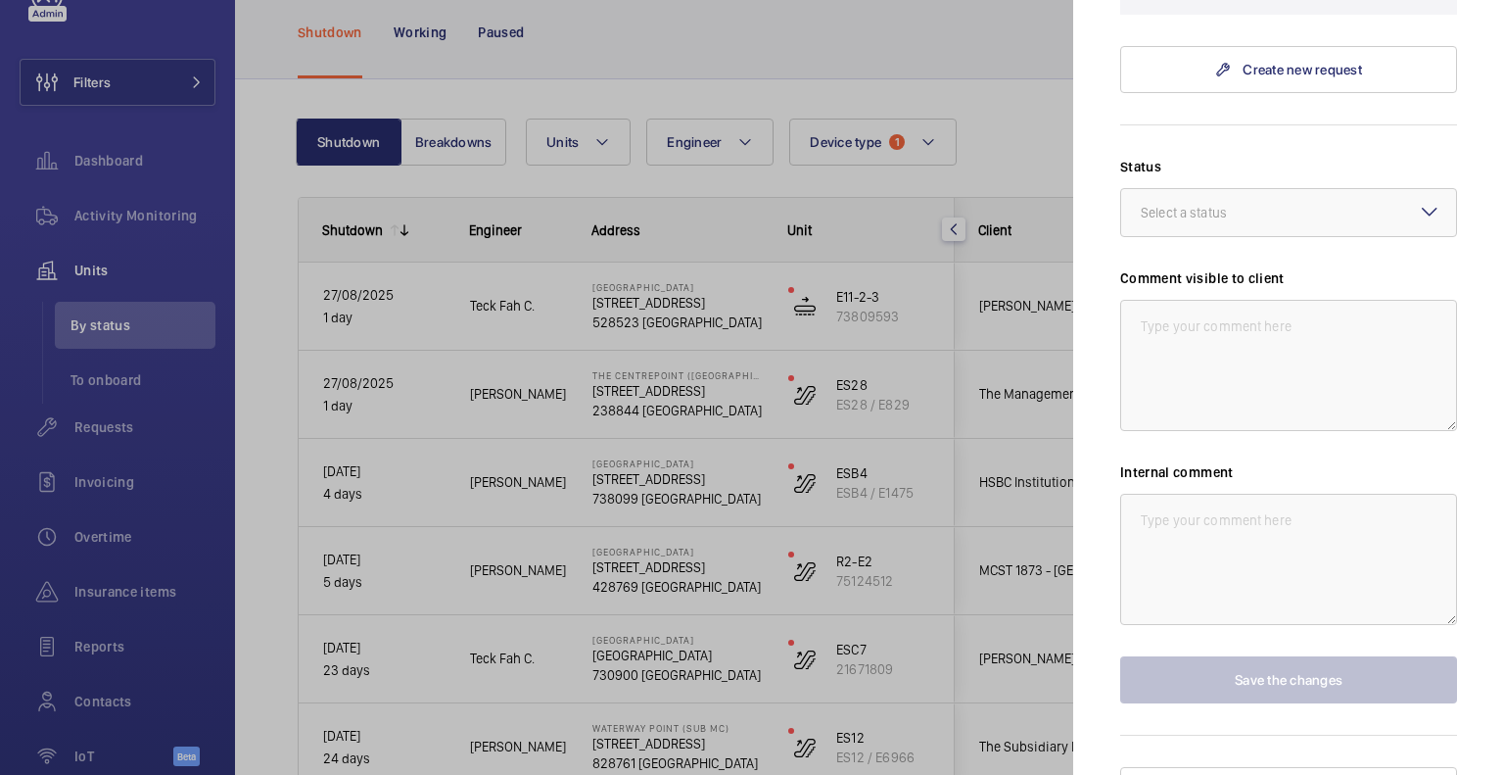
click at [129, 331] on div at bounding box center [752, 387] width 1504 height 775
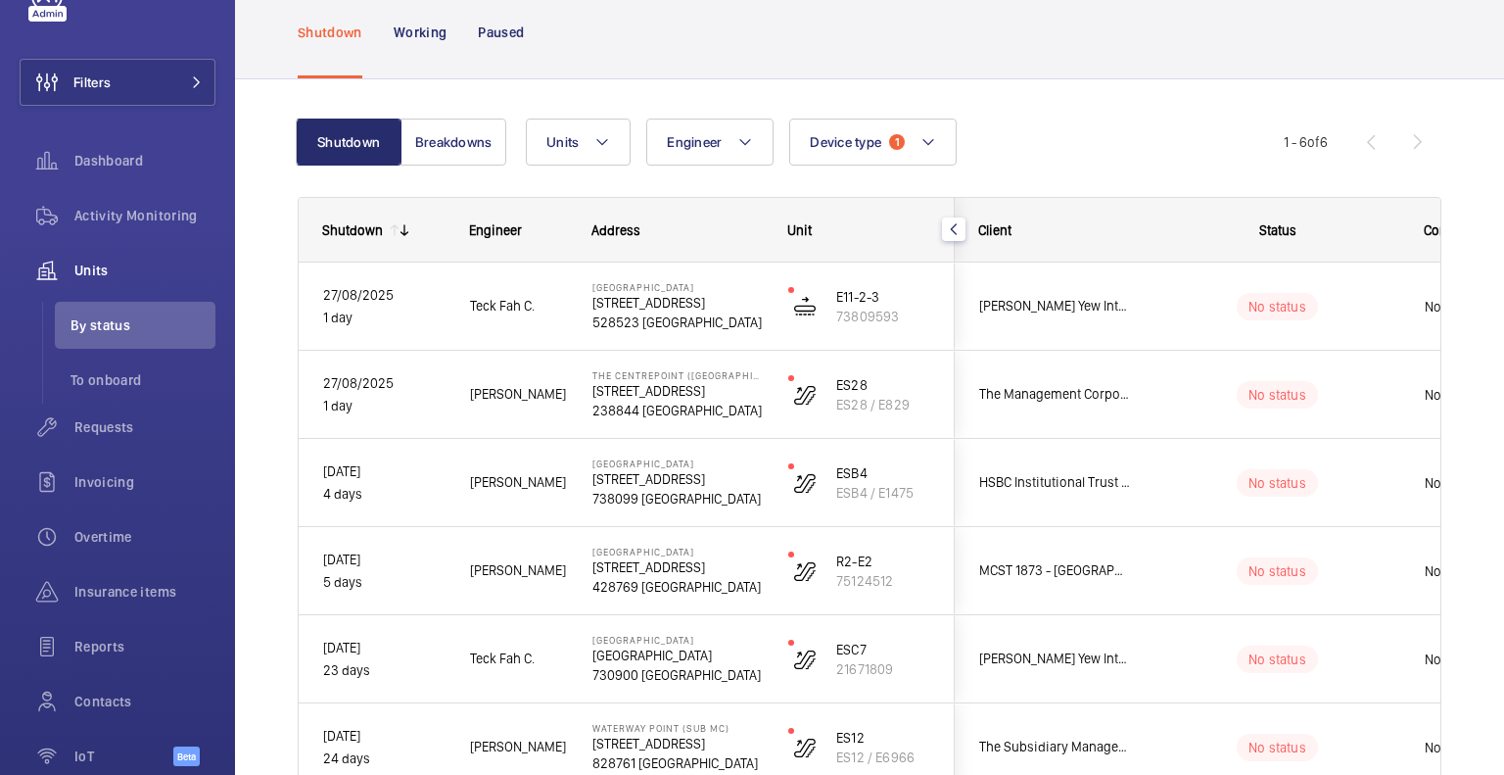
scroll to position [0, 0]
click at [125, 384] on span "To onboard" at bounding box center [143, 380] width 145 height 20
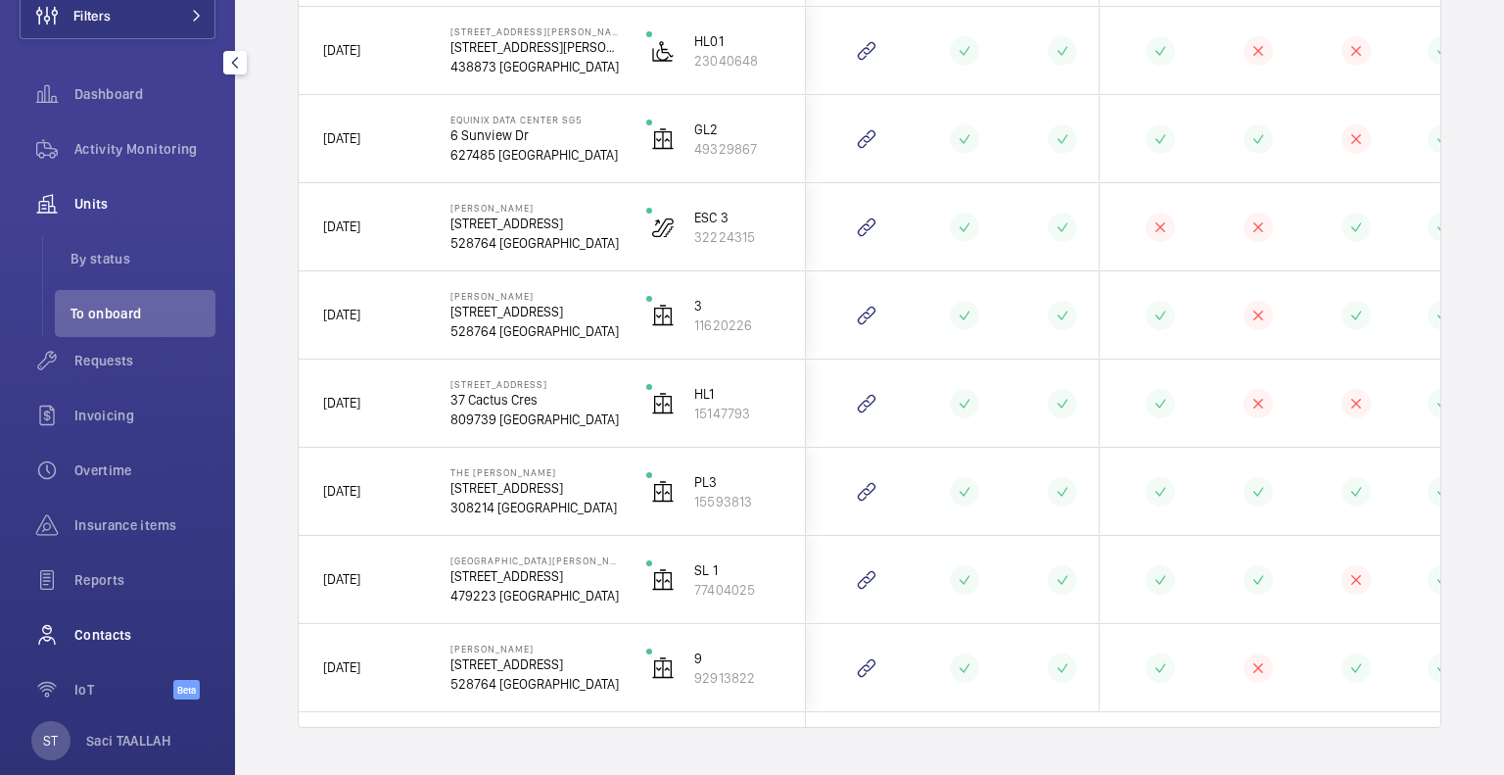
scroll to position [165, 0]
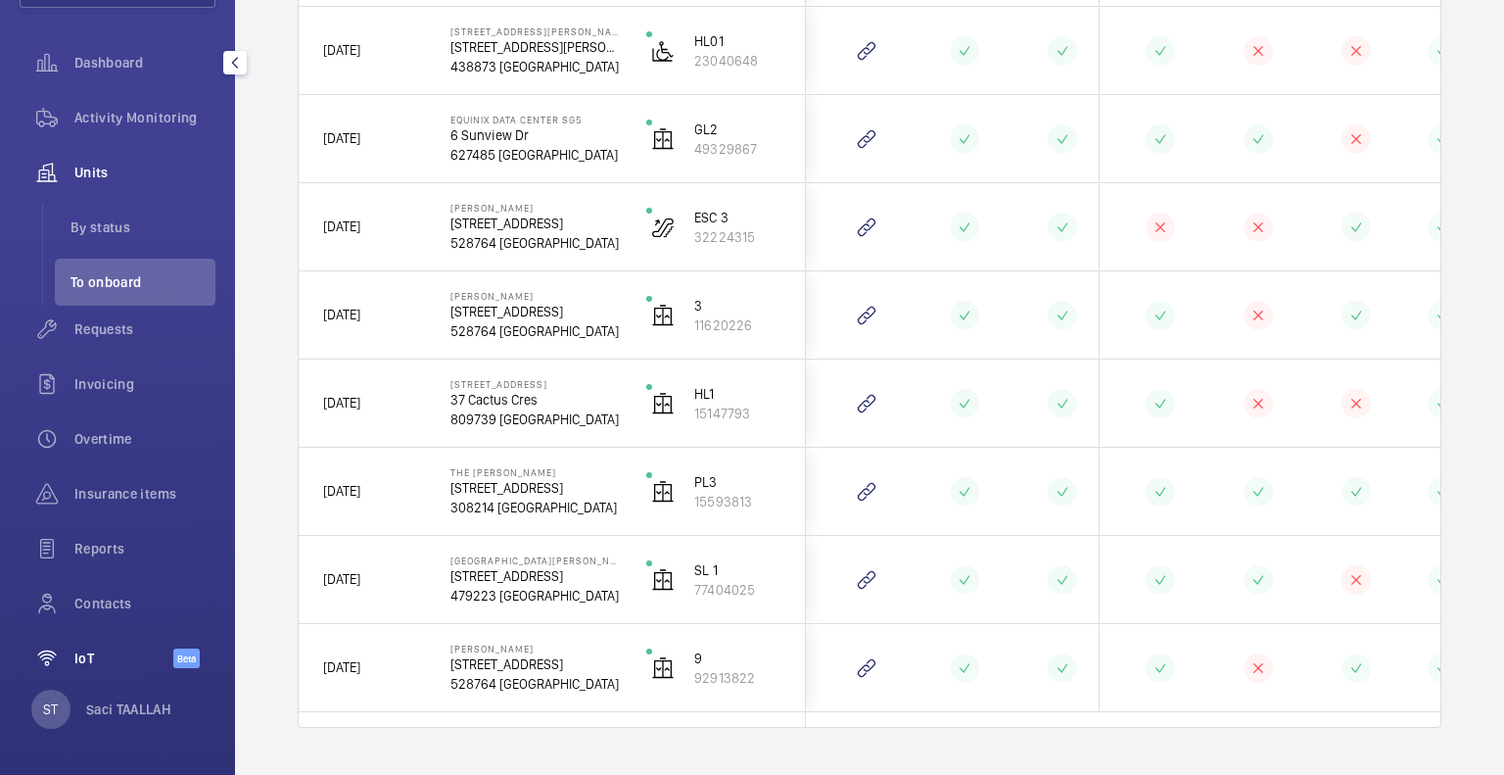
click at [118, 658] on span "IoT" at bounding box center [123, 658] width 99 height 20
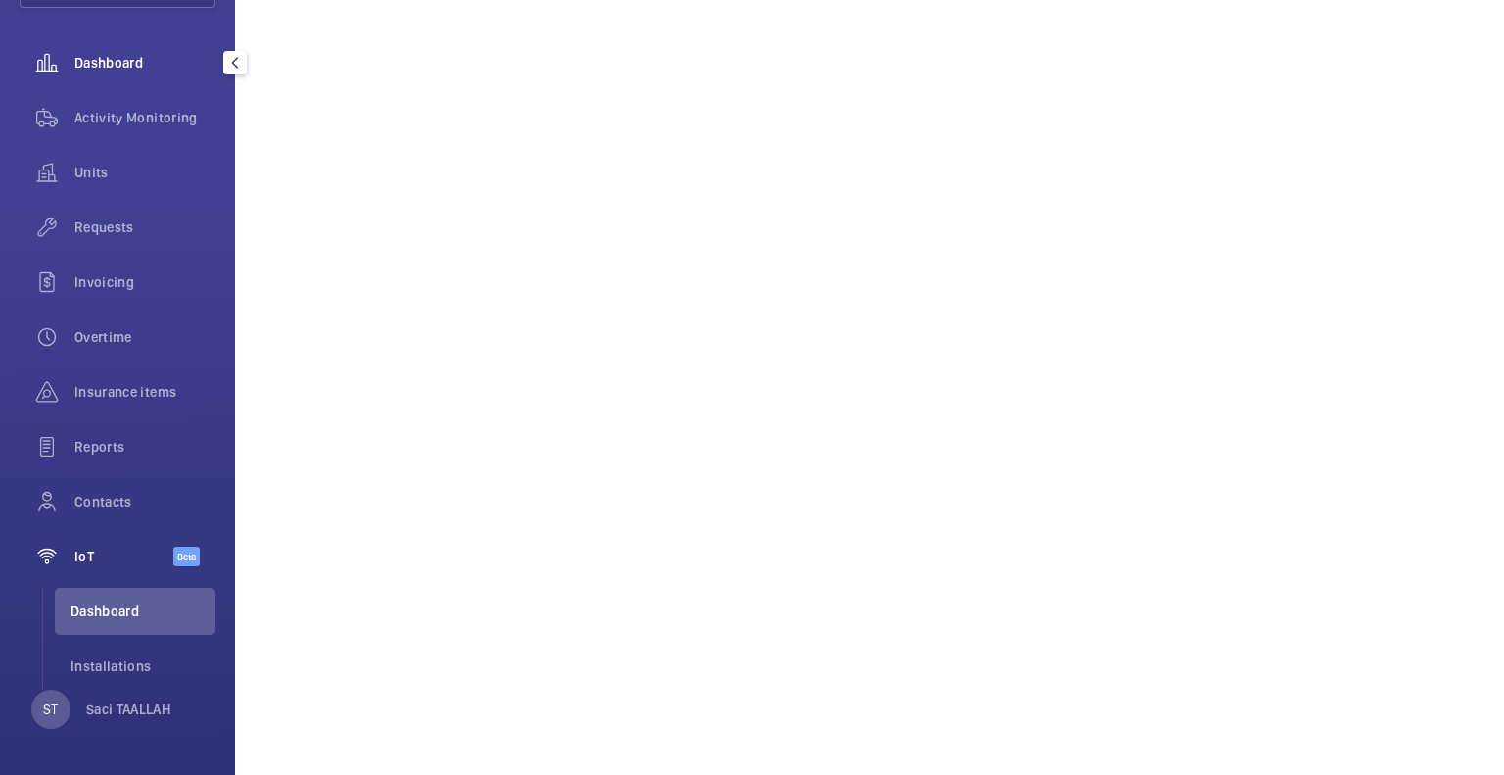
click at [114, 69] on span "Dashboard" at bounding box center [144, 63] width 141 height 20
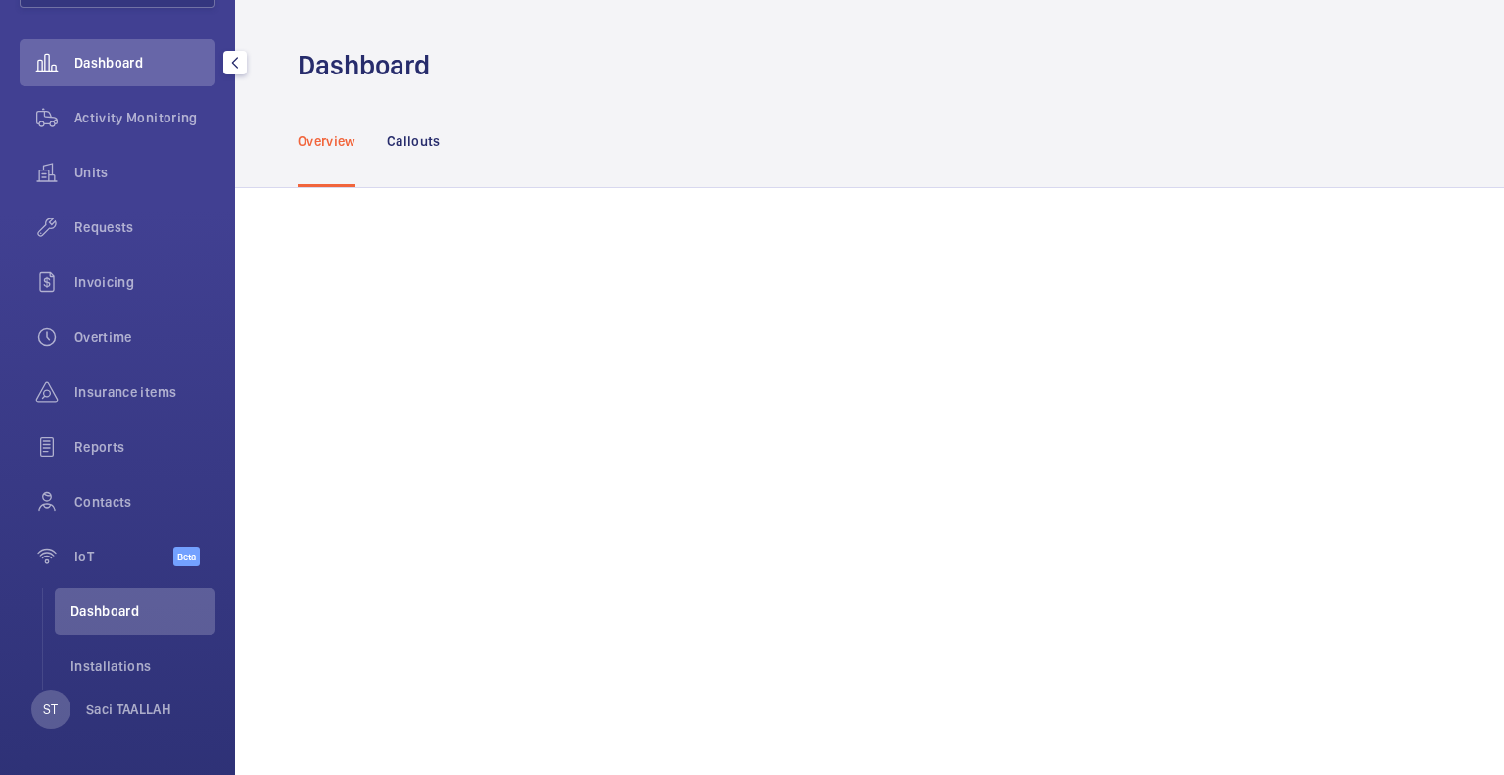
scroll to position [63, 0]
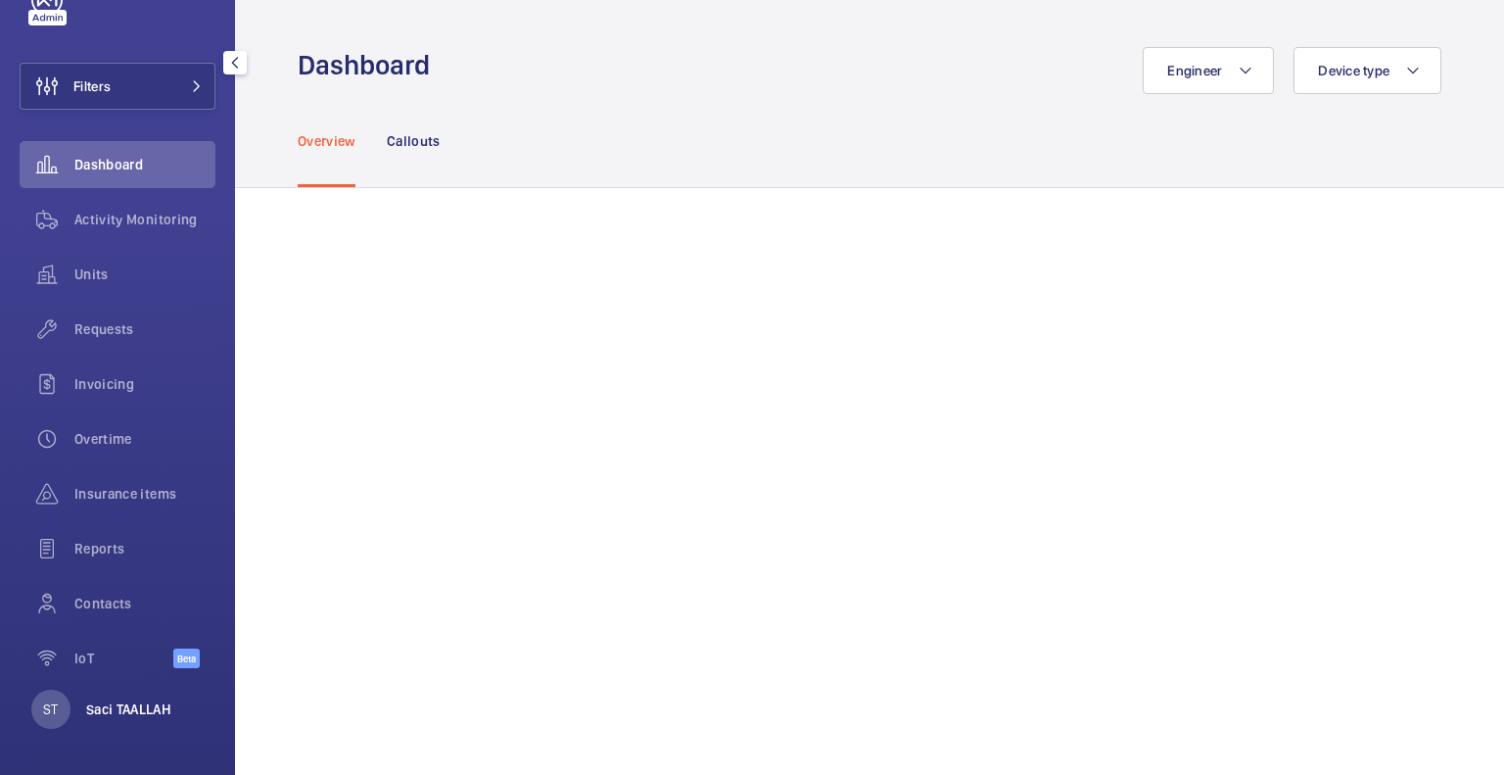
click at [118, 701] on p "Saci TAALLAH" at bounding box center [128, 709] width 85 height 20
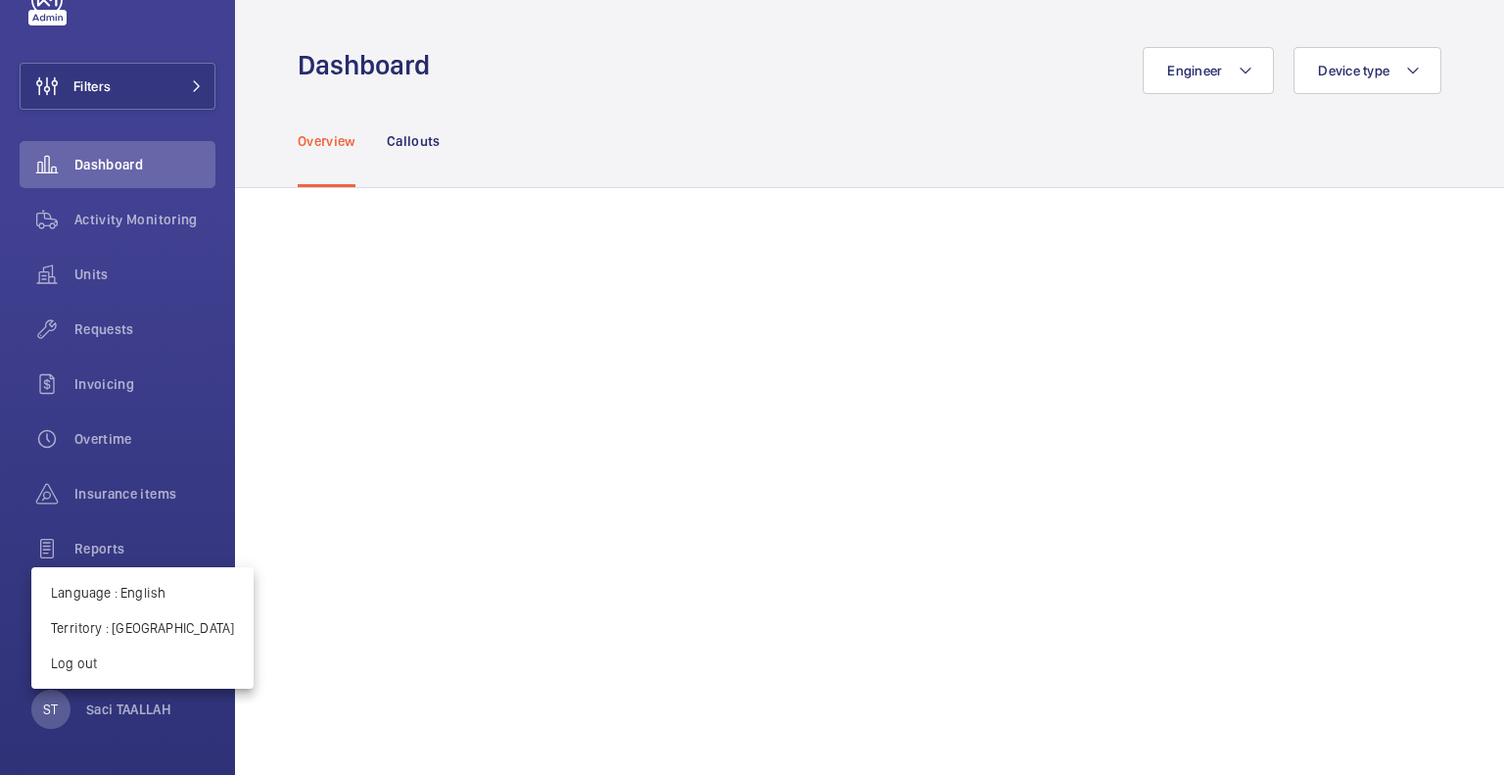
click at [229, 632] on div at bounding box center [752, 387] width 1504 height 775
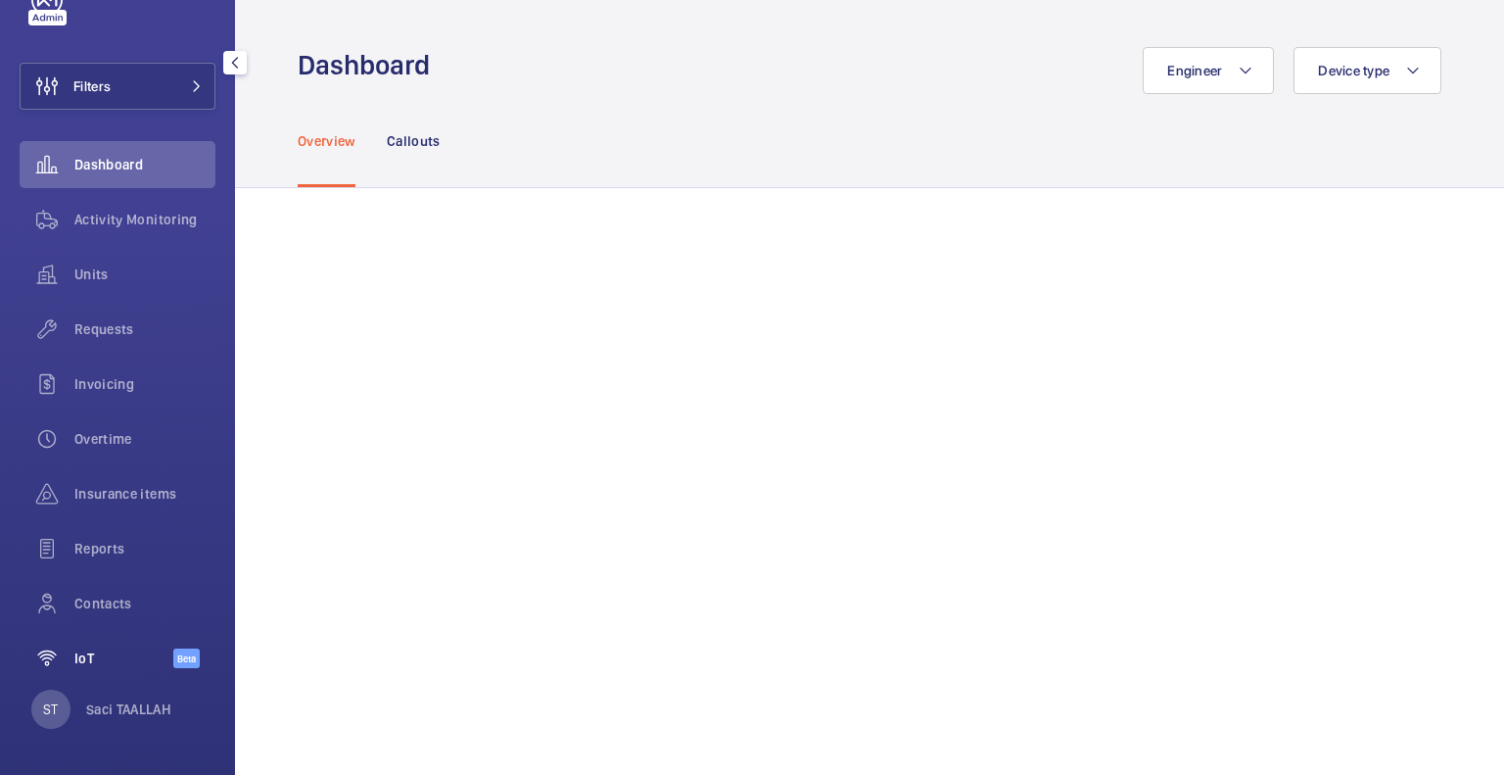
click at [102, 657] on span "IoT" at bounding box center [123, 658] width 99 height 20
click at [69, 653] on wm-front-icon-button at bounding box center [47, 658] width 55 height 47
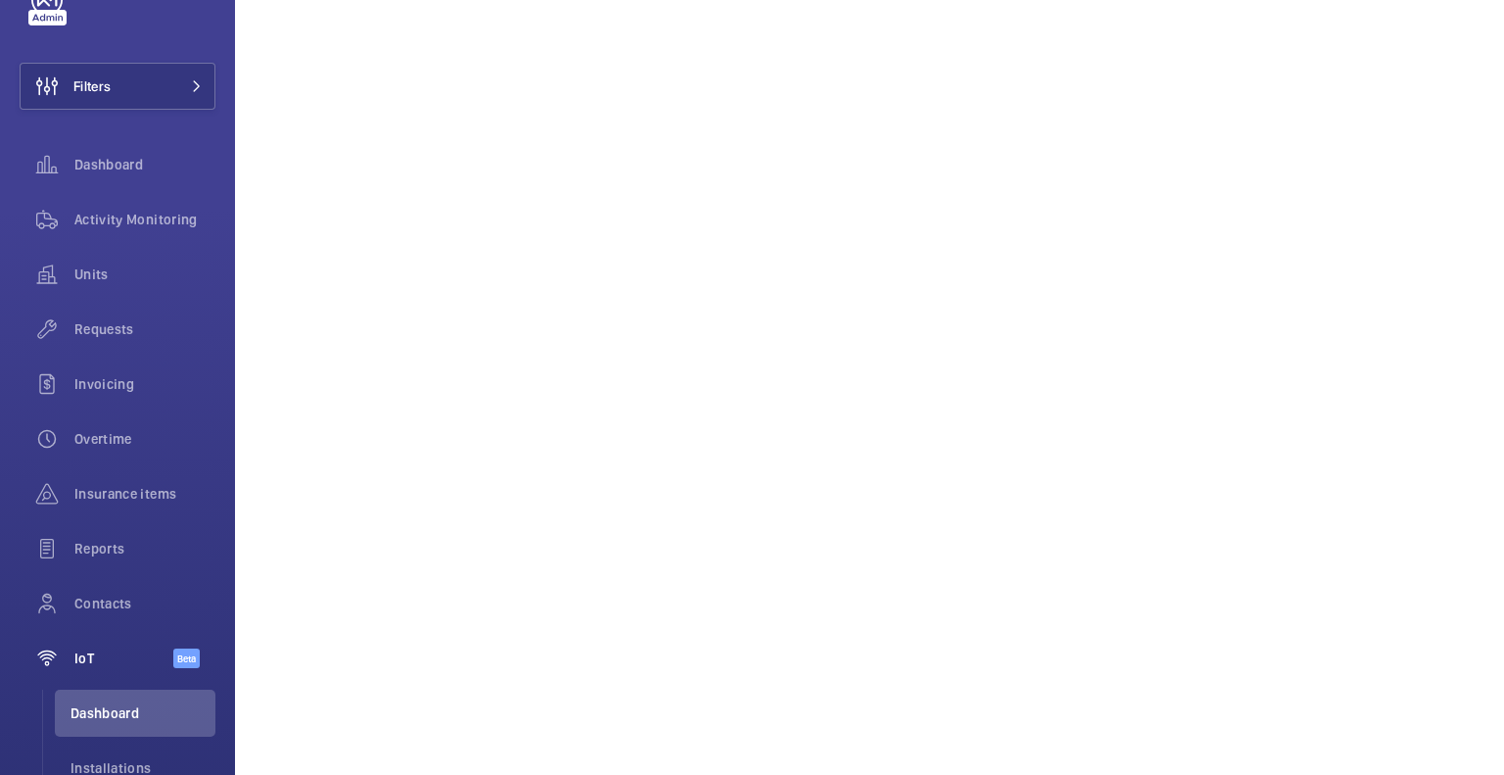
click at [79, 166] on span "Dashboard" at bounding box center [144, 165] width 141 height 20
click at [77, 235] on div "Activity Monitoring" at bounding box center [118, 219] width 196 height 47
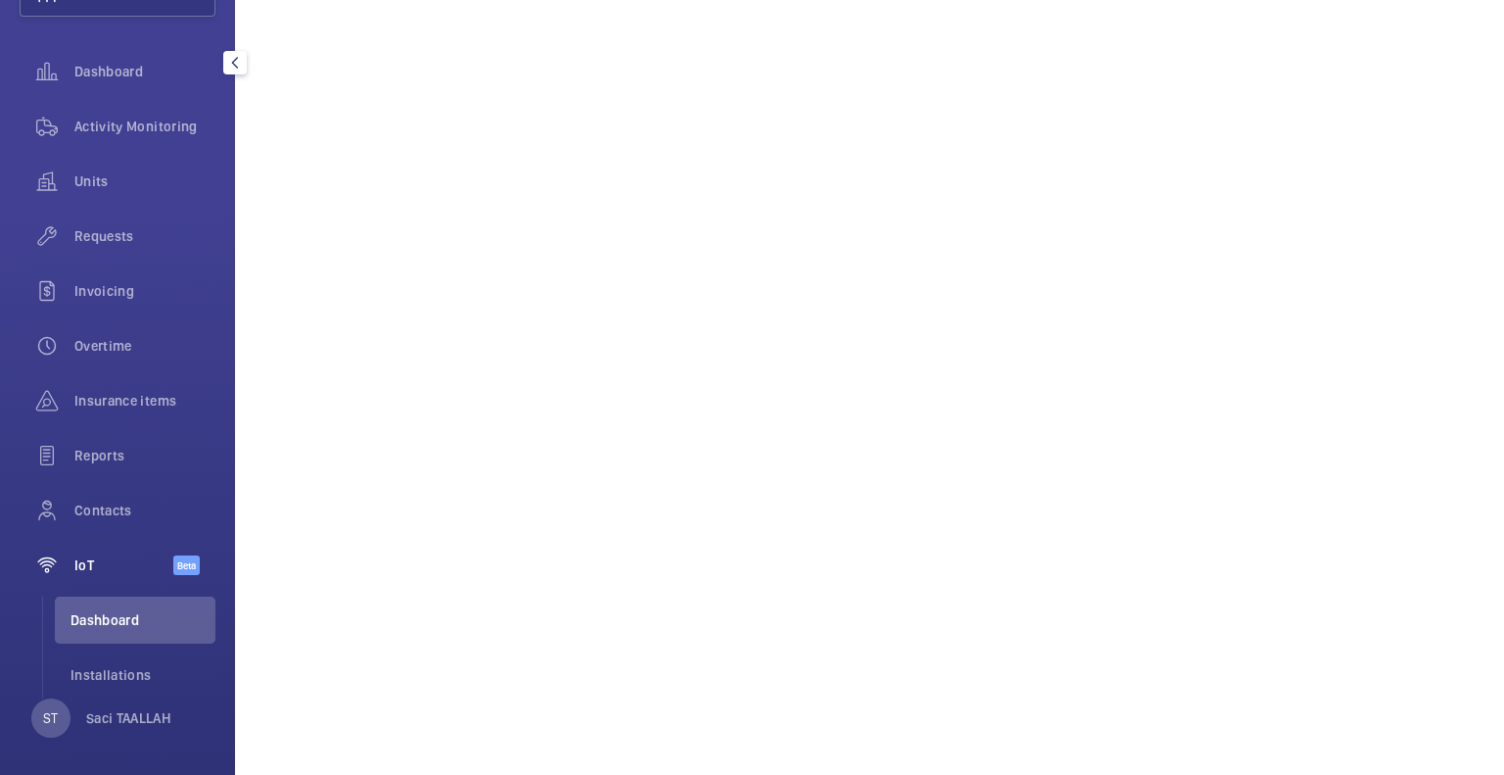
scroll to position [165, 0]
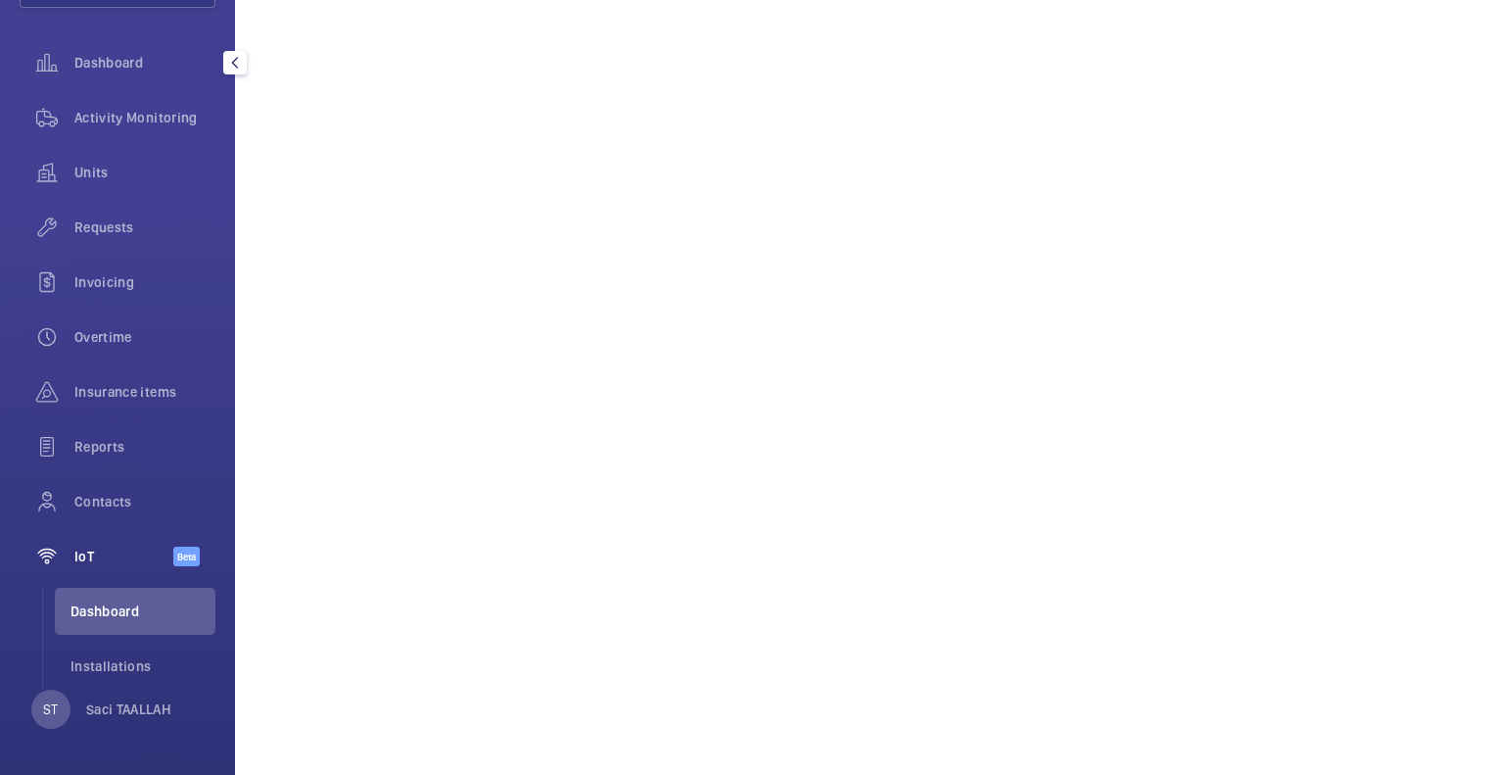
click at [118, 614] on span "Dashboard" at bounding box center [143, 611] width 145 height 20
click at [128, 653] on li "Installations" at bounding box center [135, 665] width 161 height 47
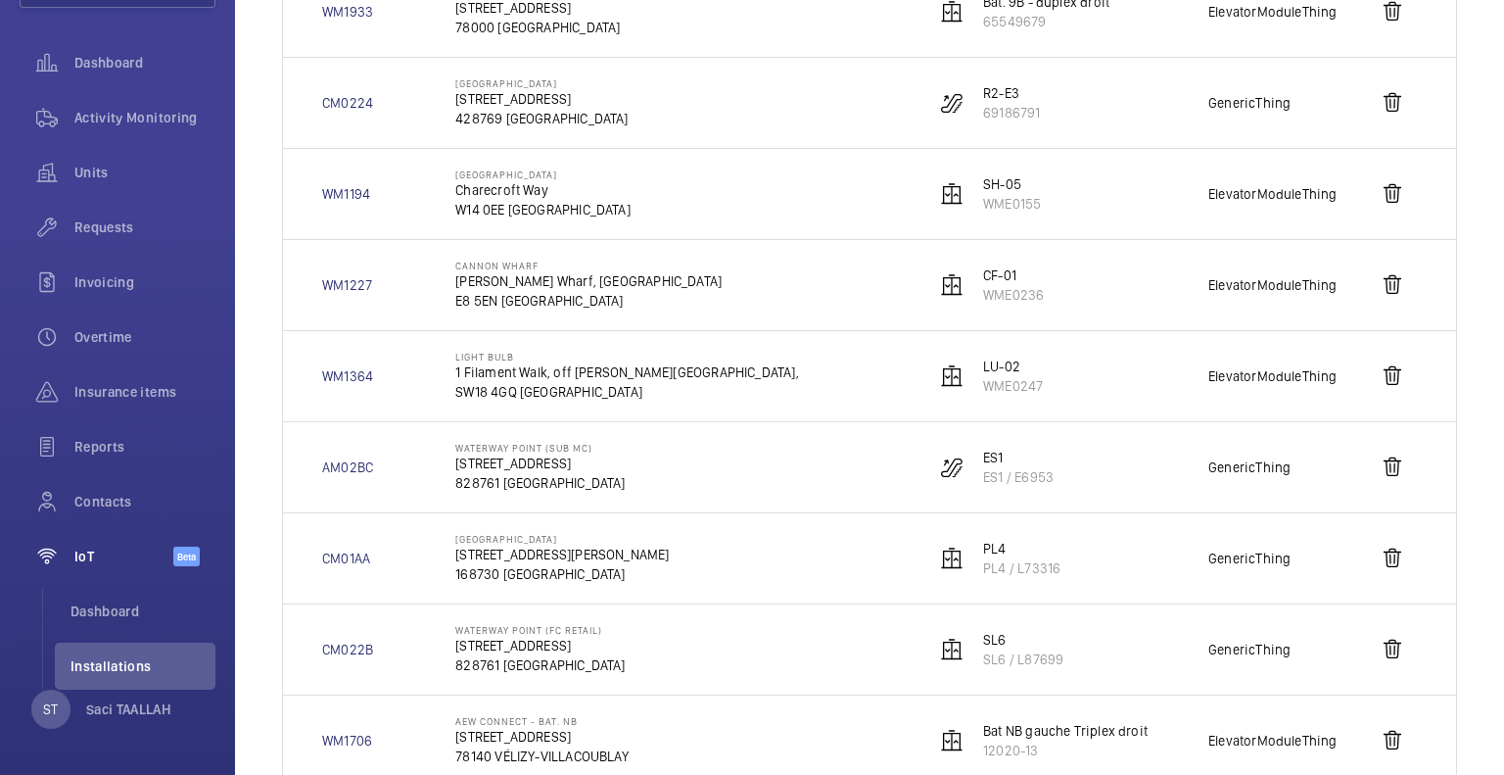
scroll to position [392, 0]
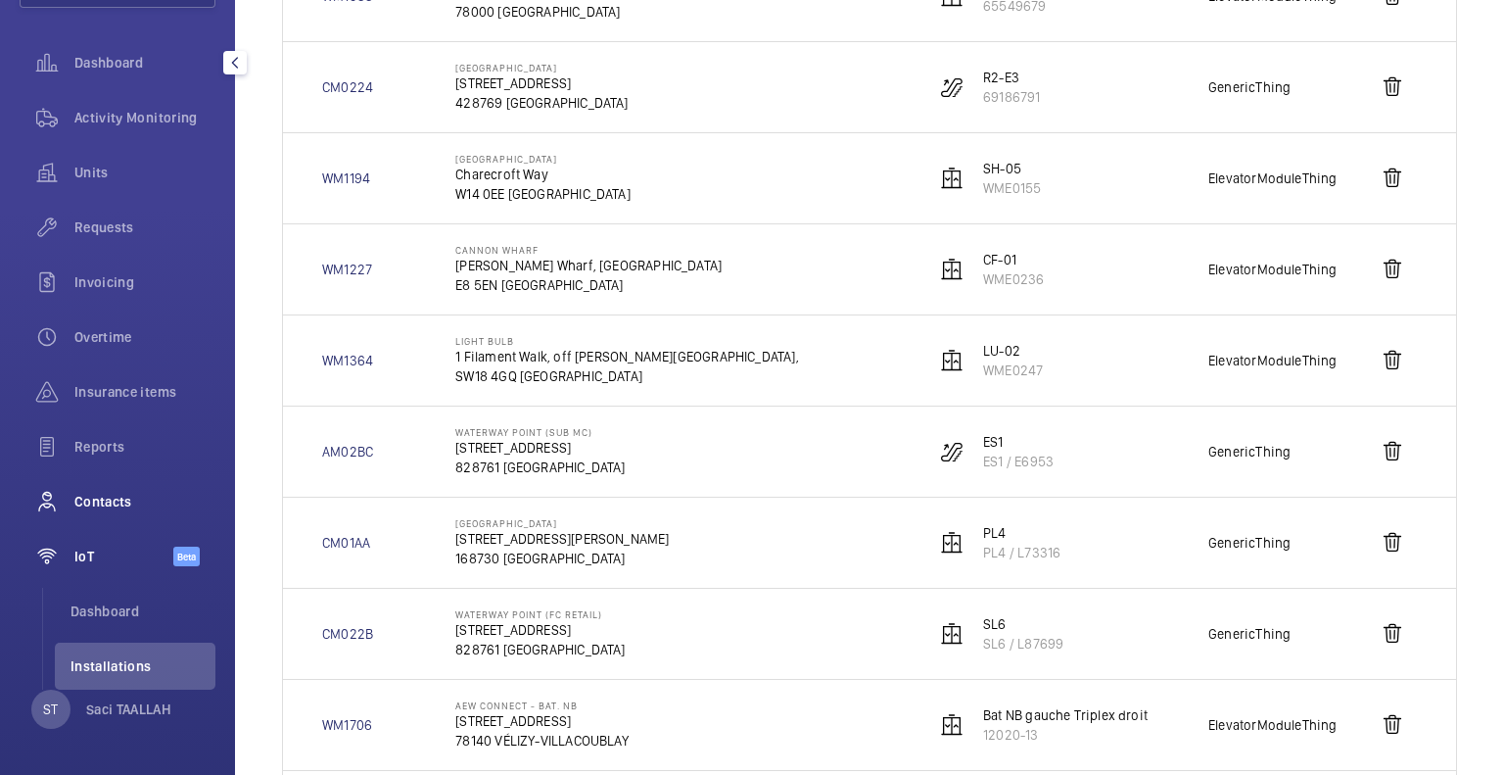
click at [207, 461] on div "Reports" at bounding box center [118, 450] width 196 height 55
drag, startPoint x: 921, startPoint y: 446, endPoint x: 352, endPoint y: 450, distance: 569.0
click at [352, 450] on link "AM02BC" at bounding box center [347, 452] width 51 height 20
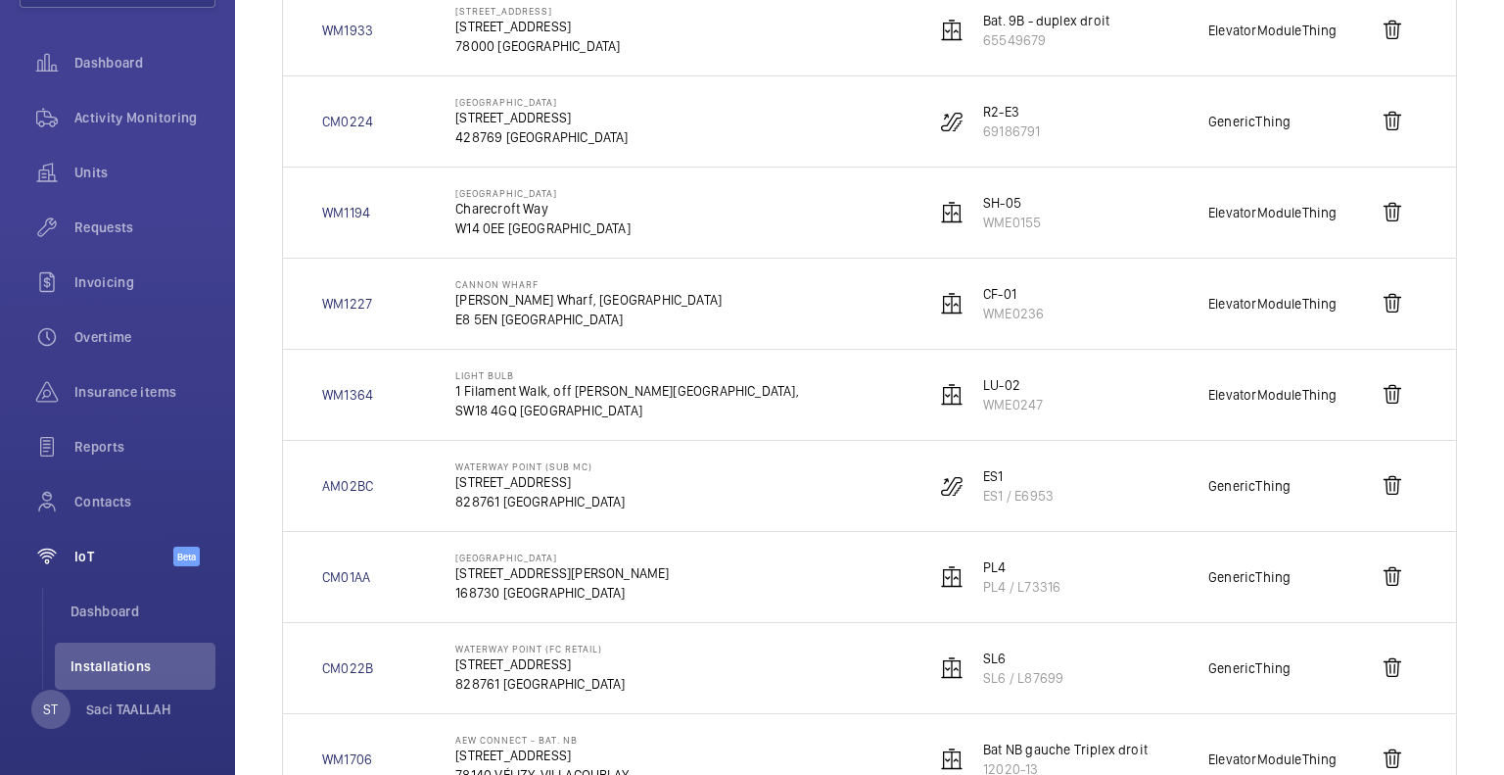
scroll to position [392, 0]
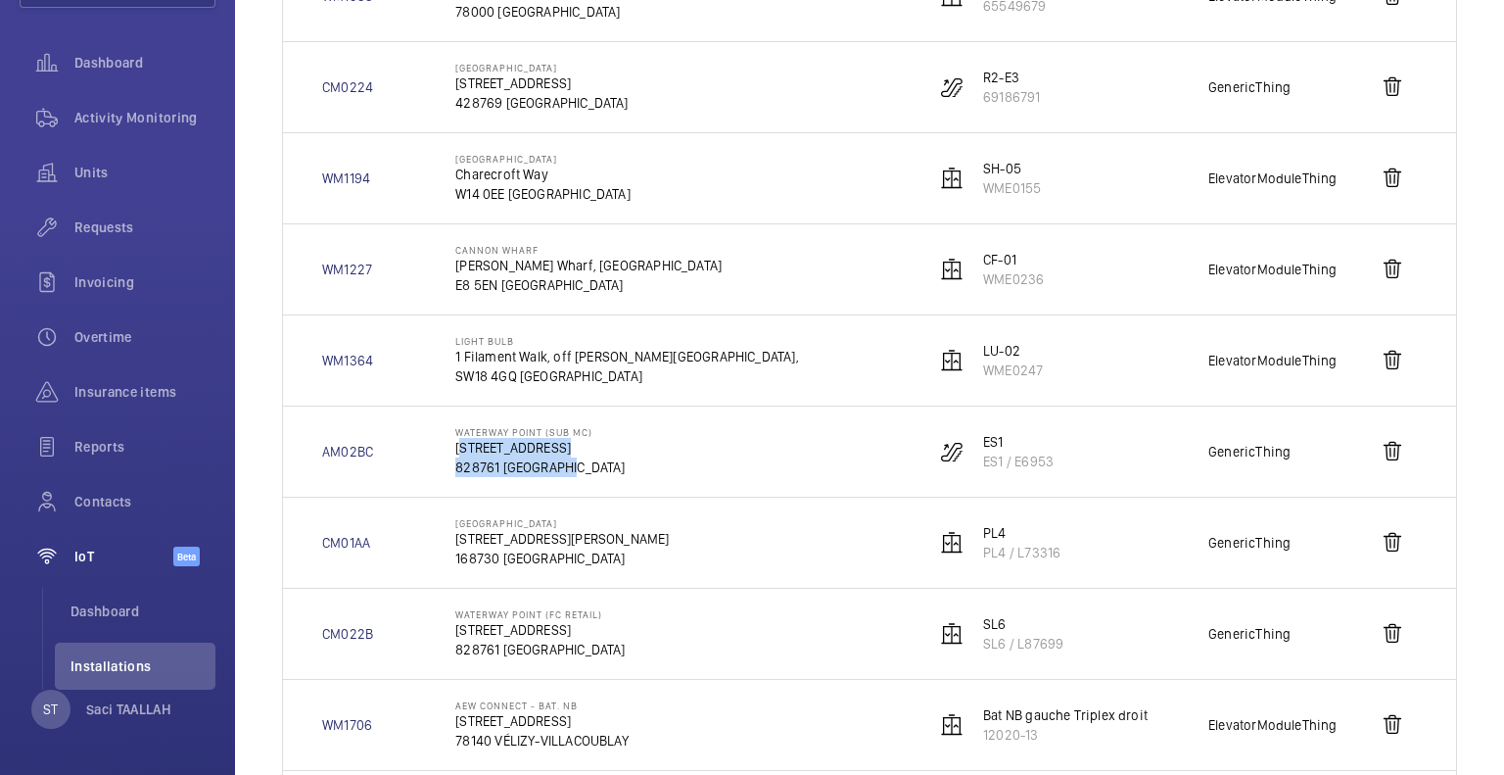
drag, startPoint x: 481, startPoint y: 443, endPoint x: 599, endPoint y: 459, distance: 119.7
click at [599, 459] on div "[GEOGRAPHIC_DATA] (Sub MC) [STREET_ADDRESS]" at bounding box center [539, 451] width 169 height 51
copy div "83 Punggol Central 828761 SINGAPORE"
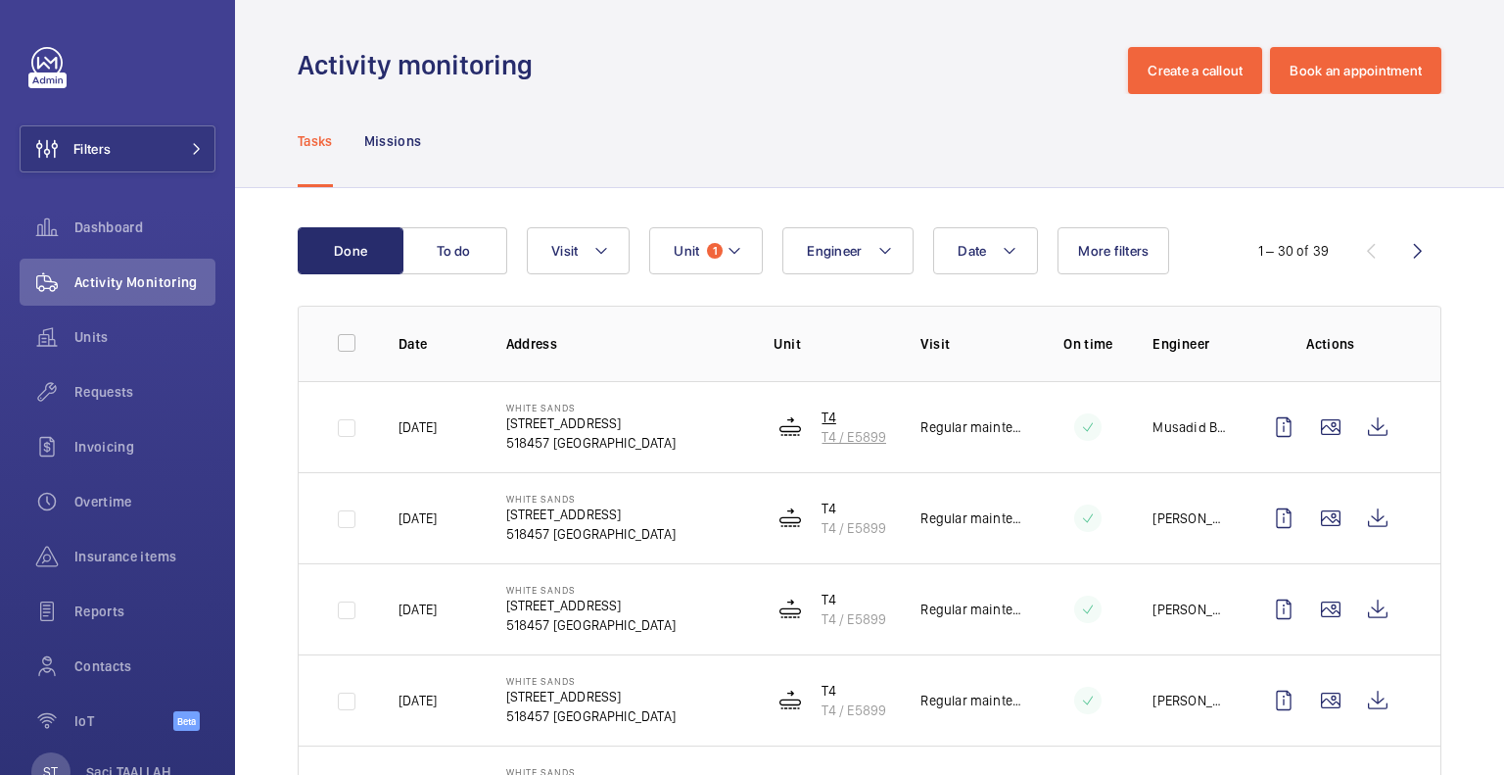
click at [780, 430] on img at bounding box center [791, 427] width 24 height 24
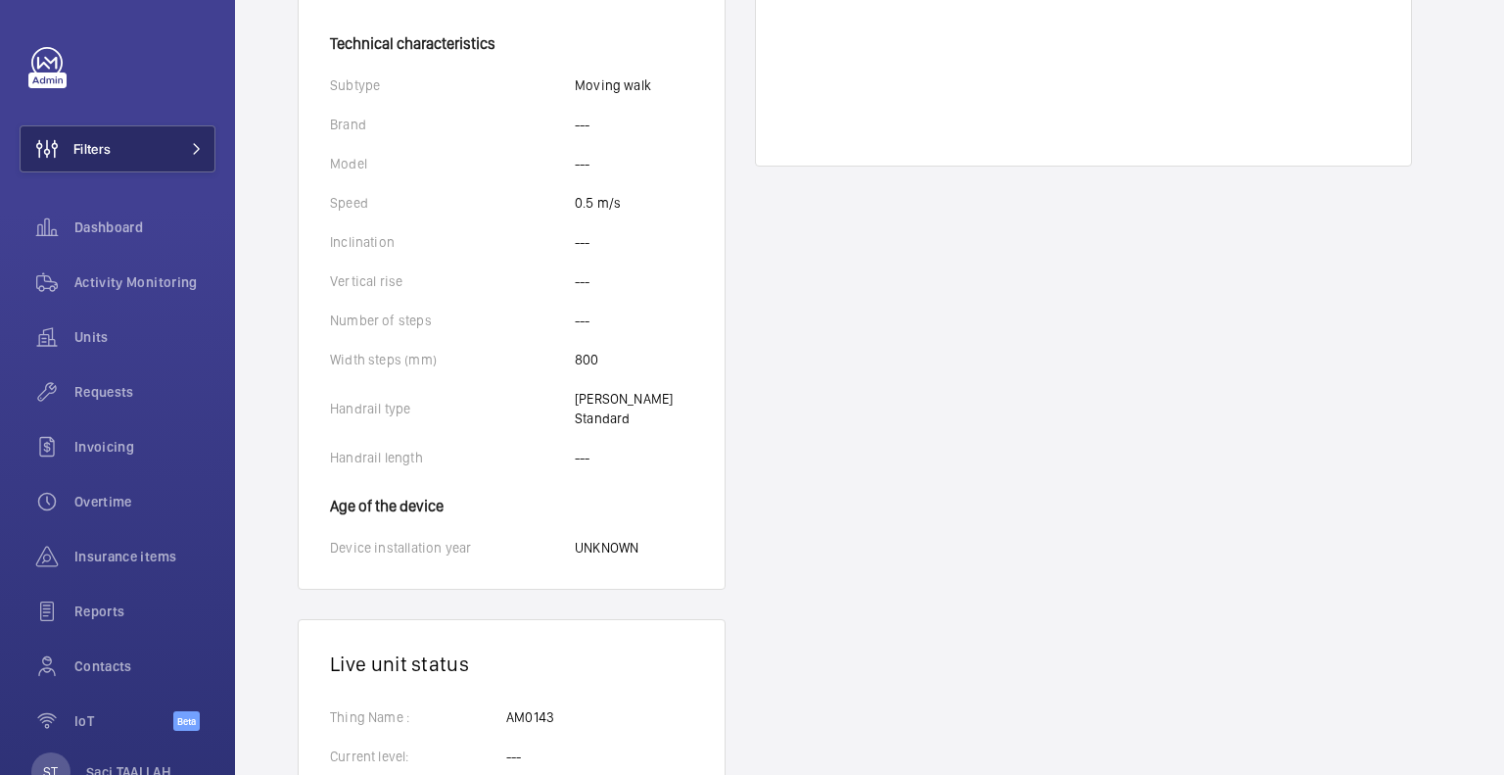
scroll to position [588, 0]
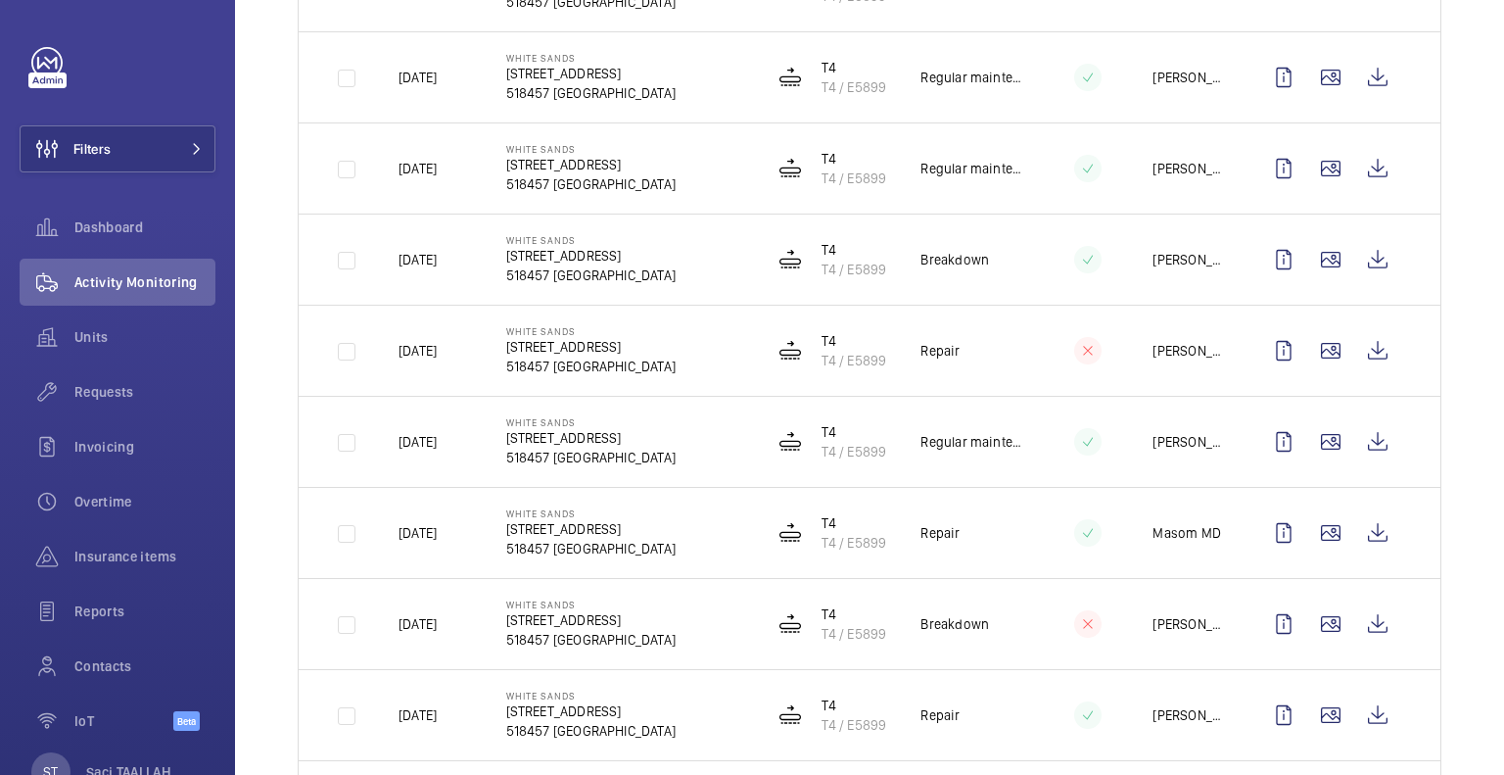
scroll to position [518, 0]
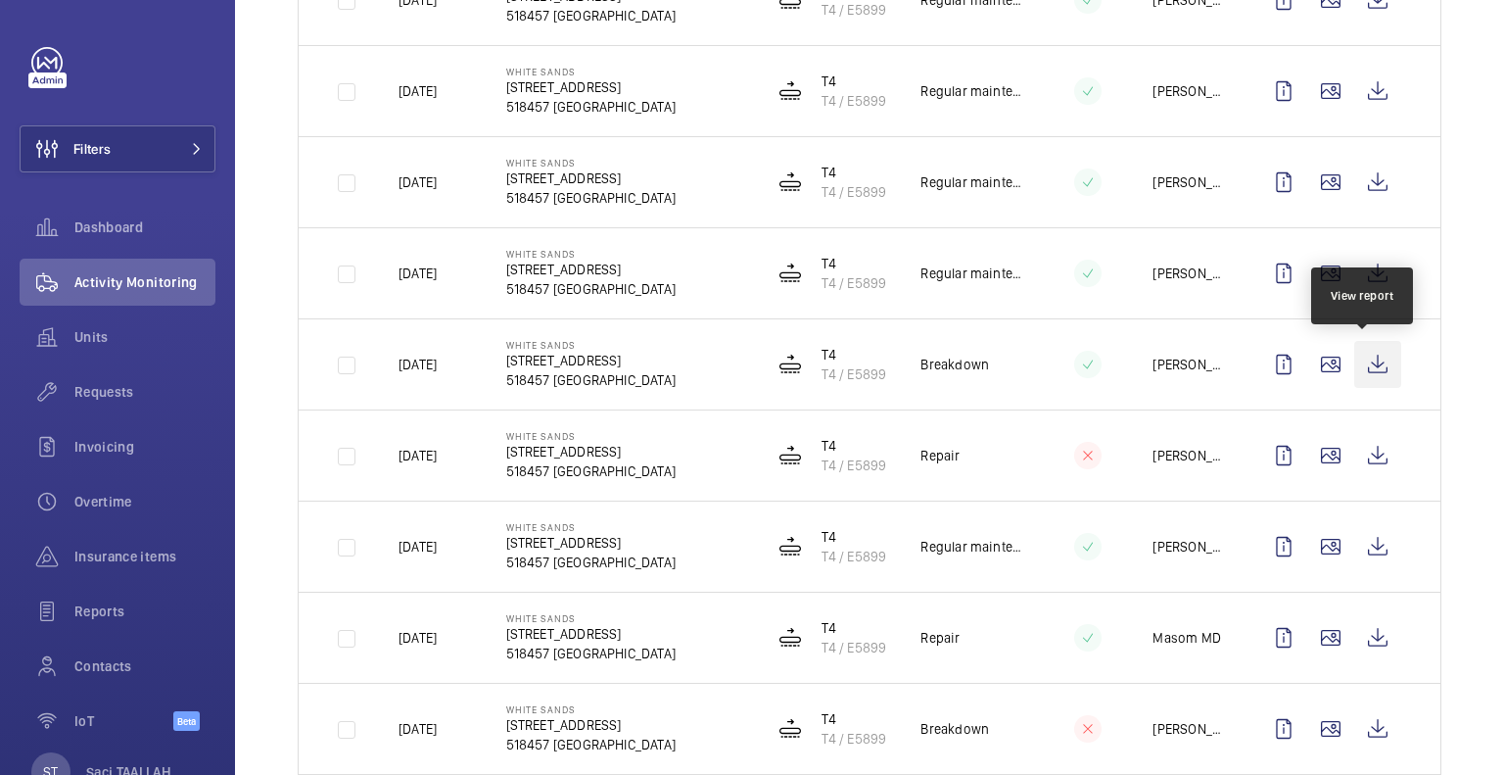
click at [1355, 363] on wm-front-icon-button at bounding box center [1378, 364] width 47 height 47
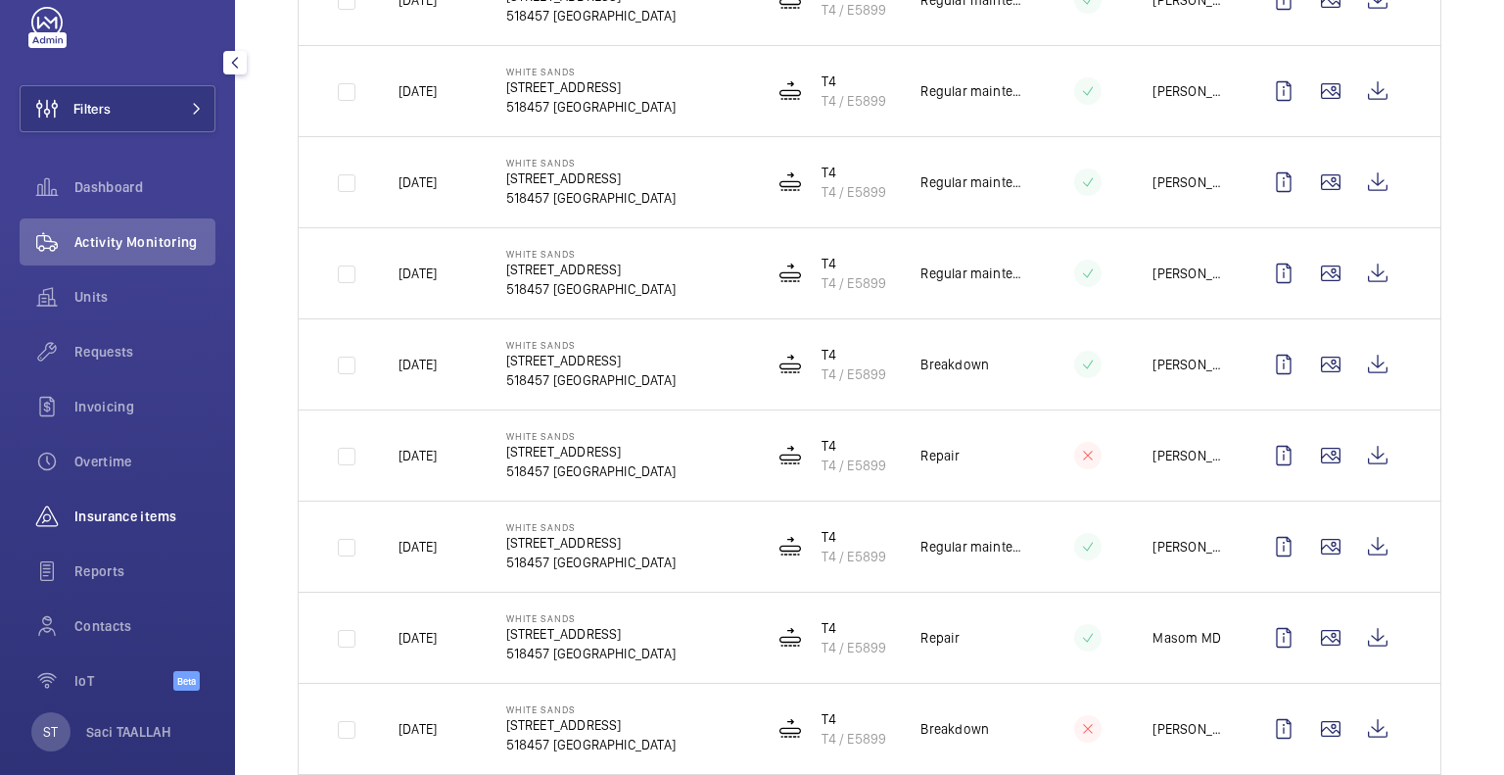
scroll to position [63, 0]
